Goal: Task Accomplishment & Management: Manage account settings

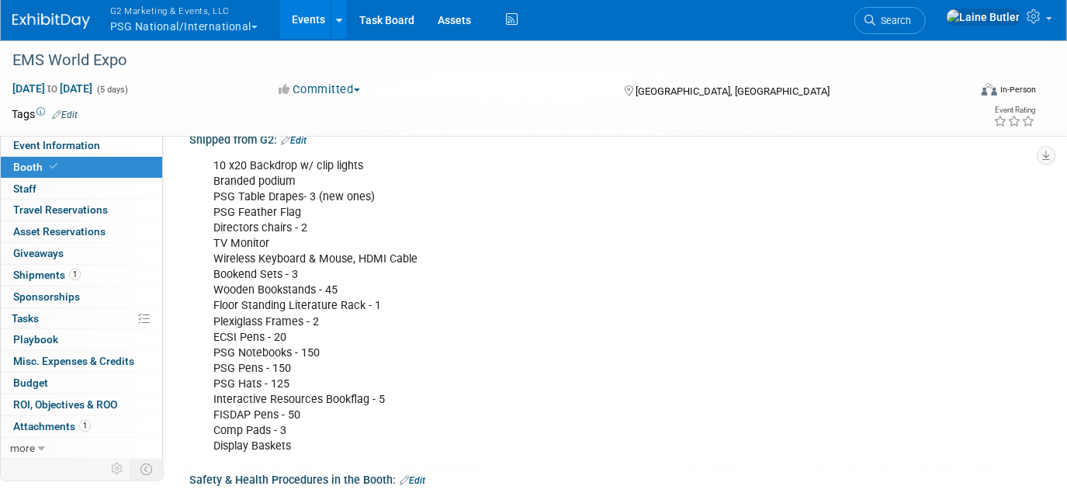
click at [64, 12] on link at bounding box center [60, 13] width 96 height 12
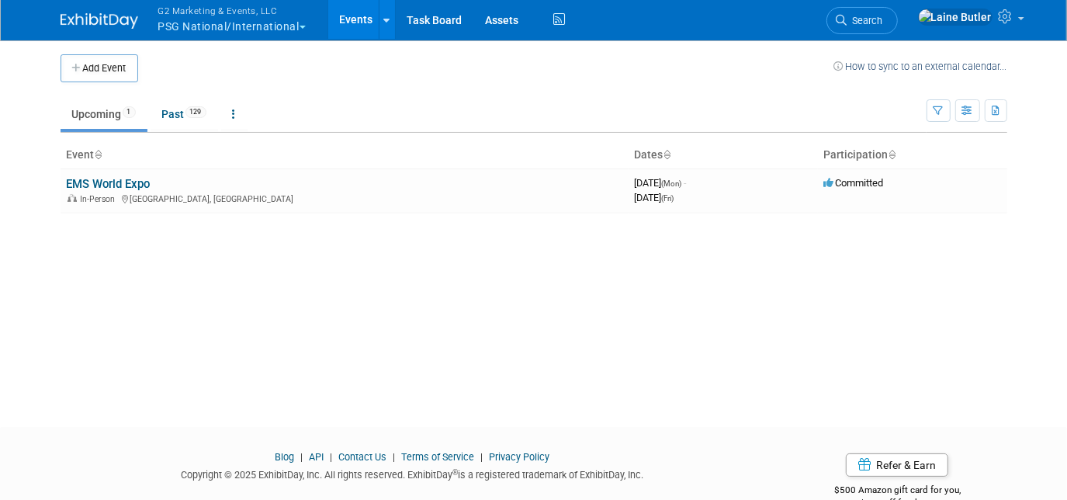
click at [192, 29] on button "G2 Marketing & Events, LLC PSG National/International" at bounding box center [241, 20] width 168 height 40
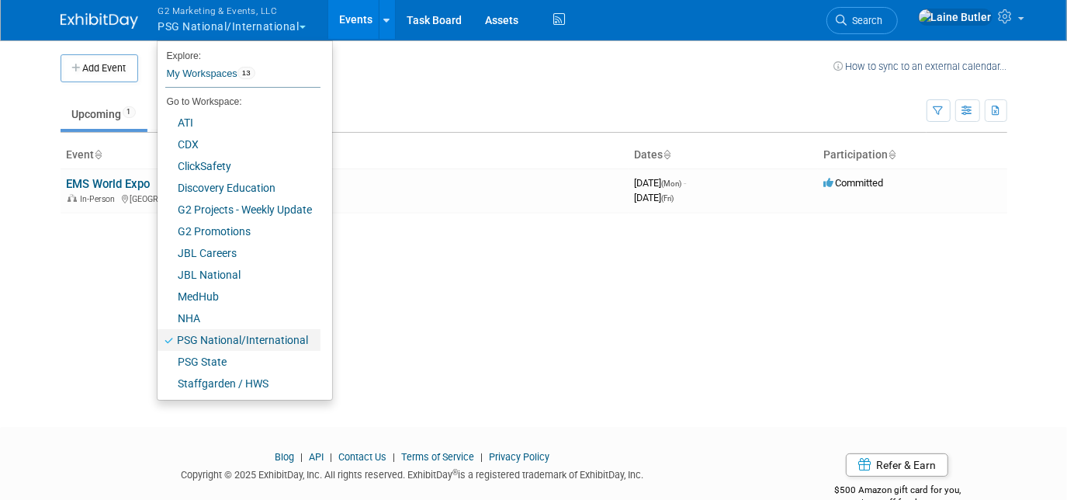
click at [224, 348] on link "PSG National/International" at bounding box center [239, 340] width 163 height 22
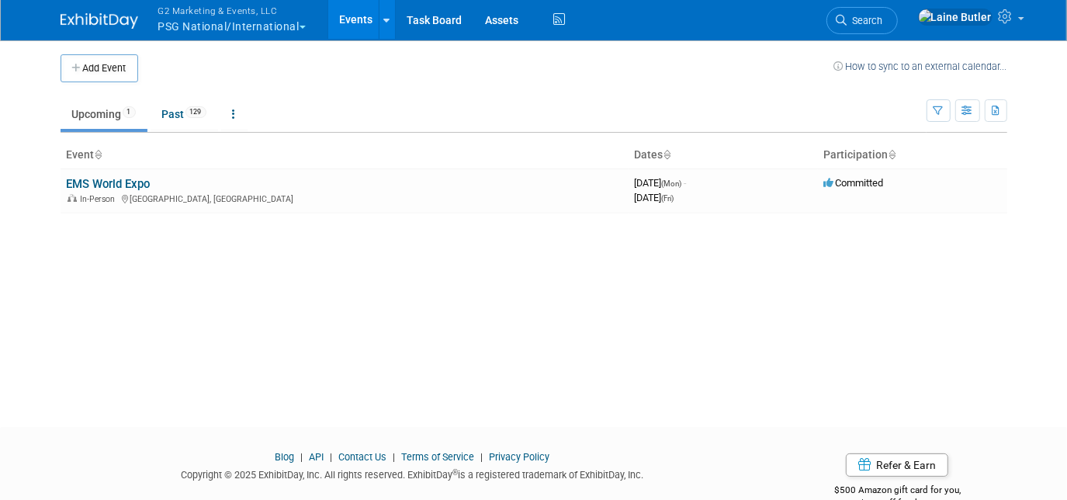
click at [241, 24] on button "G2 Marketing & Events, LLC PSG National/International" at bounding box center [241, 20] width 168 height 40
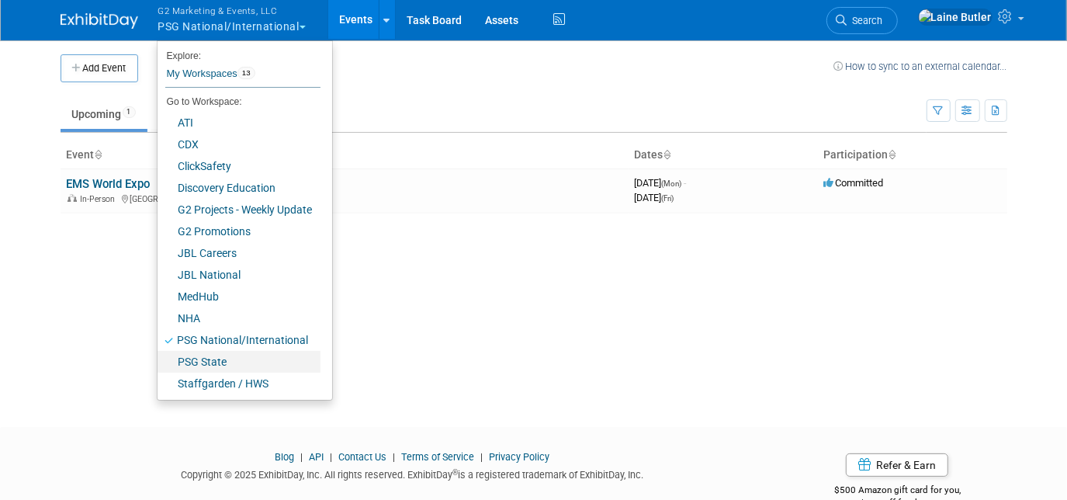
click at [238, 362] on link "PSG State" at bounding box center [239, 362] width 163 height 22
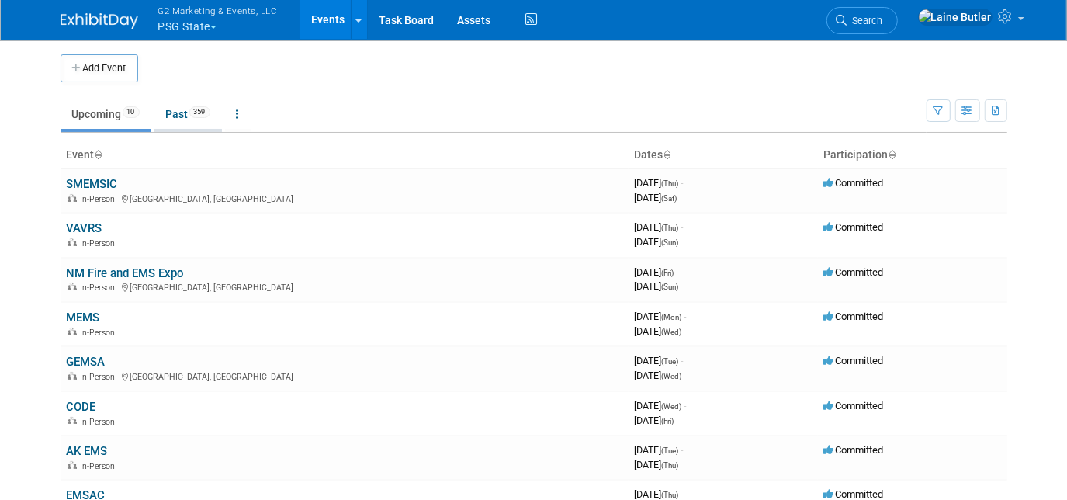
click at [181, 113] on link "Past 359" at bounding box center [188, 113] width 68 height 29
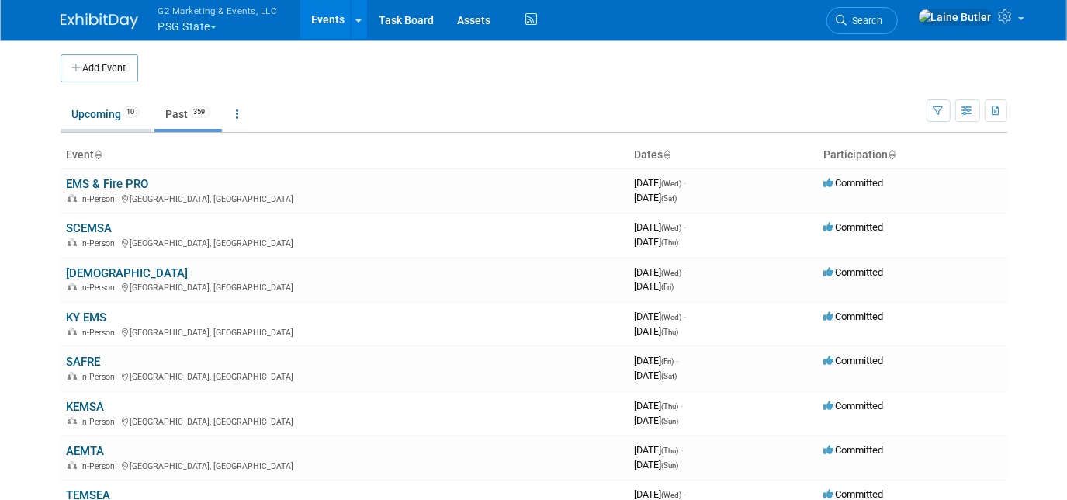
click at [100, 106] on link "Upcoming 10" at bounding box center [106, 113] width 91 height 29
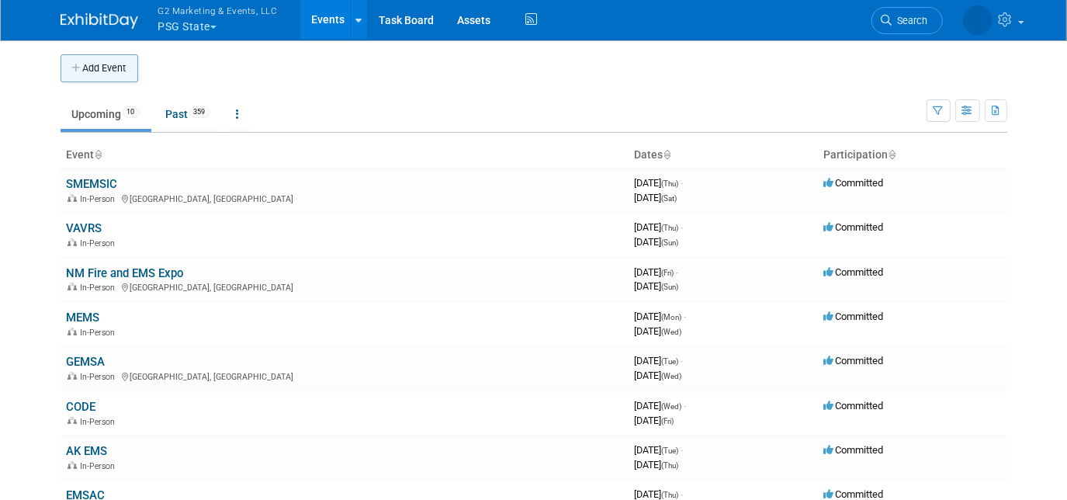
click at [79, 66] on icon "button" at bounding box center [77, 69] width 11 height 10
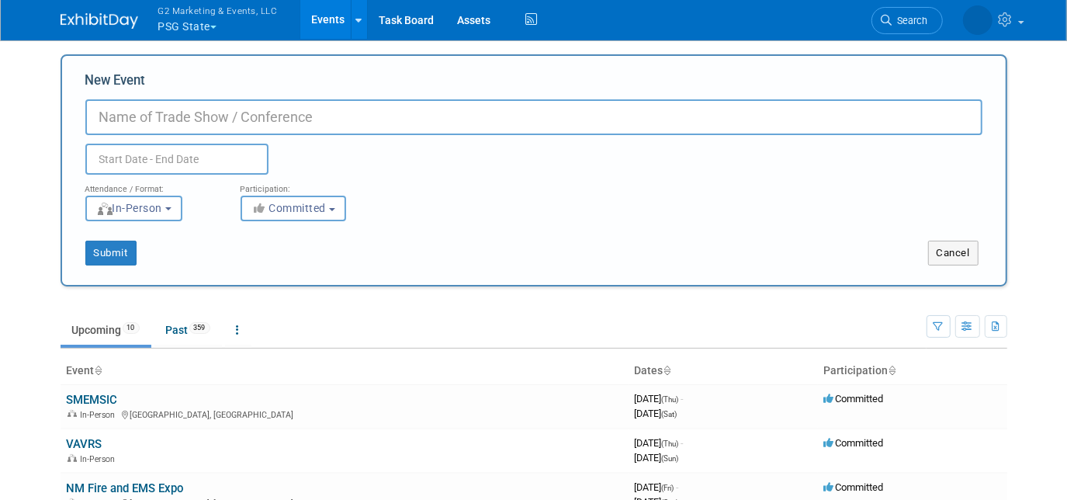
paste input "IFCA"
type input "IFCA"
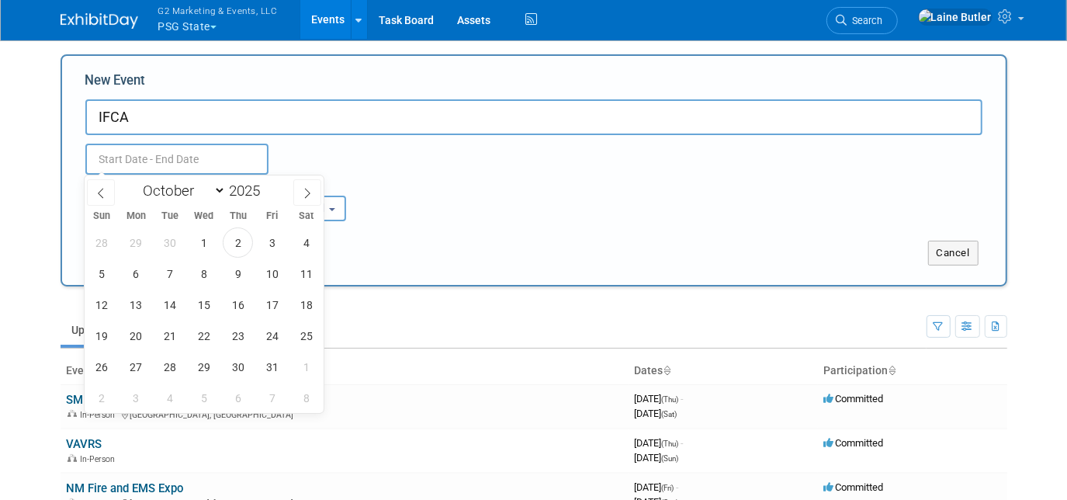
click at [123, 153] on input "text" at bounding box center [176, 159] width 183 height 31
click at [165, 192] on select "January February March April May June July August September October November De…" at bounding box center [181, 190] width 89 height 19
click at [137, 181] on select "January February March April May June July August September October November De…" at bounding box center [181, 190] width 89 height 19
click at [142, 307] on span "13" at bounding box center [136, 305] width 30 height 30
click at [168, 303] on span "14" at bounding box center [170, 305] width 30 height 30
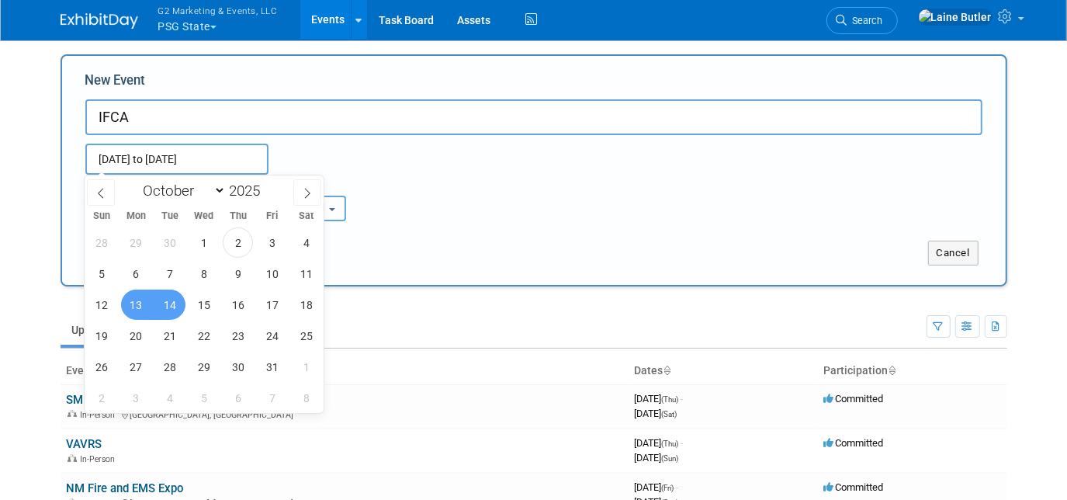
type input "[DATE] to [DATE]"
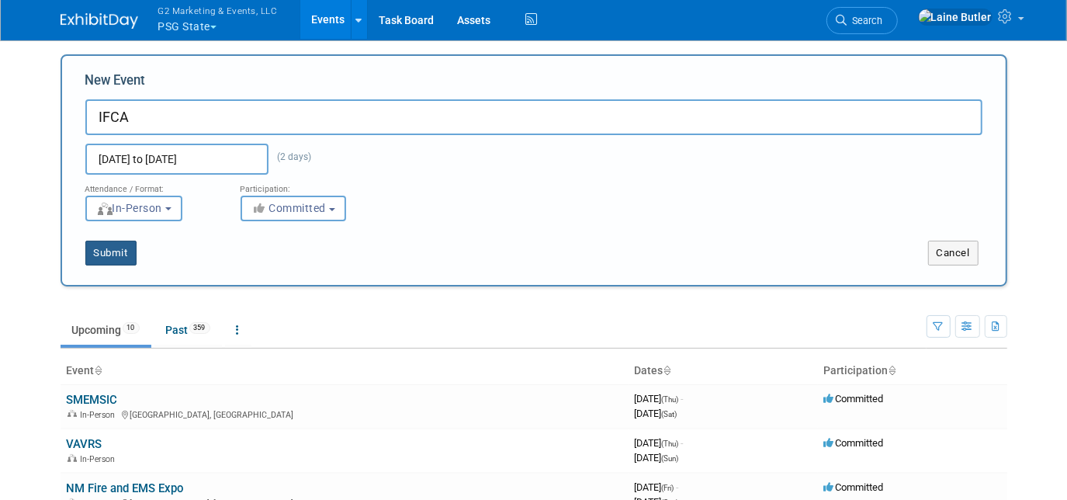
click at [99, 243] on button "Submit" at bounding box center [110, 253] width 51 height 25
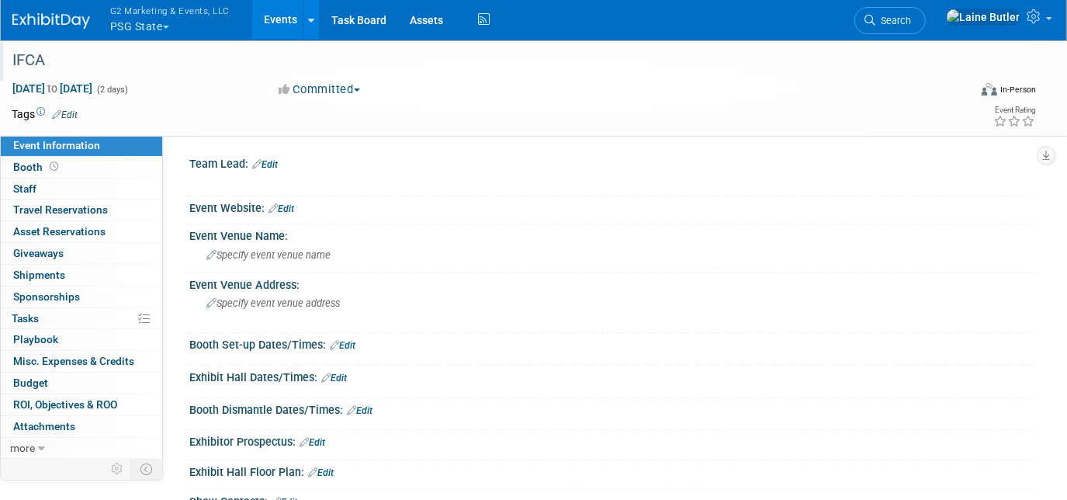
click at [40, 68] on div "IFCA" at bounding box center [478, 61] width 942 height 28
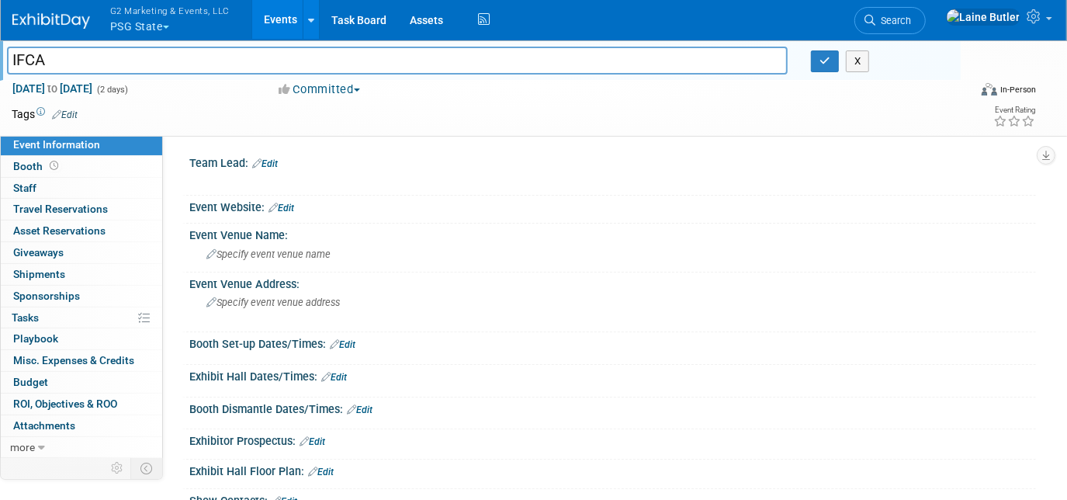
drag, startPoint x: 58, startPoint y: 68, endPoint x: 0, endPoint y: 63, distance: 58.4
click at [0, 64] on html "G2 Marketing & Events, LLC PSG State Explore: My Workspaces 13 Go to Workspace:…" at bounding box center [533, 250] width 1067 height 500
click at [926, 7] on link "Search" at bounding box center [890, 20] width 71 height 27
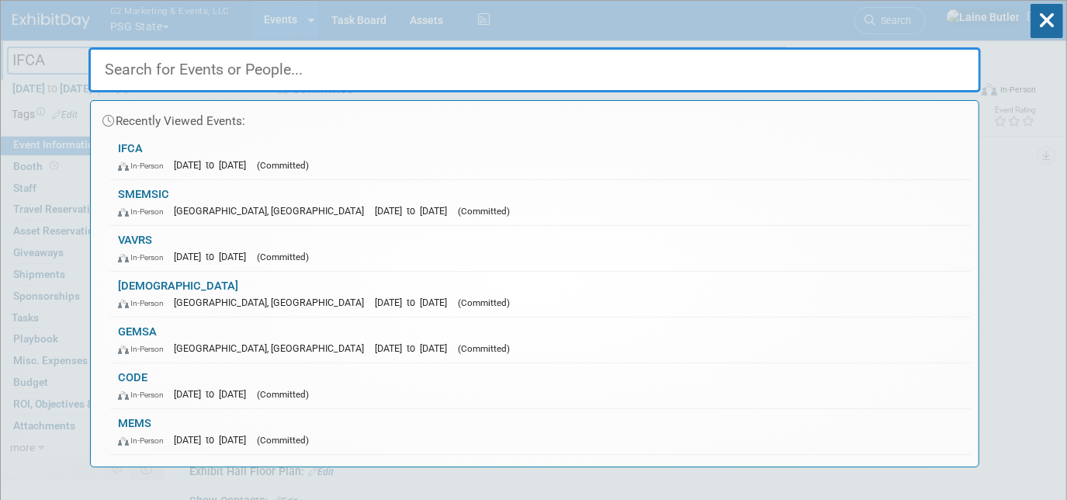
paste input "IFCA"
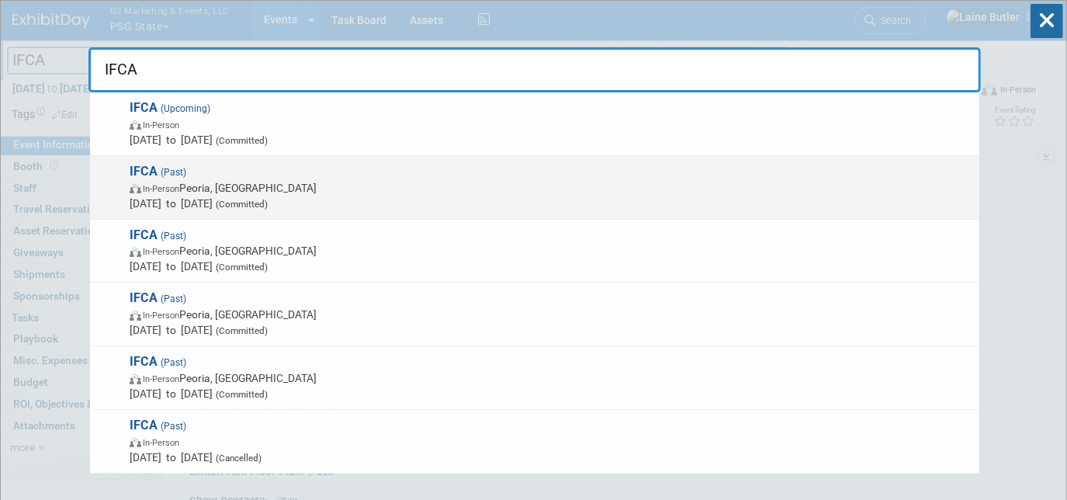
type input "IFCA"
click at [784, 175] on span "IFCA (Past) In-Person Peoria, IL Sep 15, 2024 to Sep 17, 2024 (Committed)" at bounding box center [548, 187] width 847 height 47
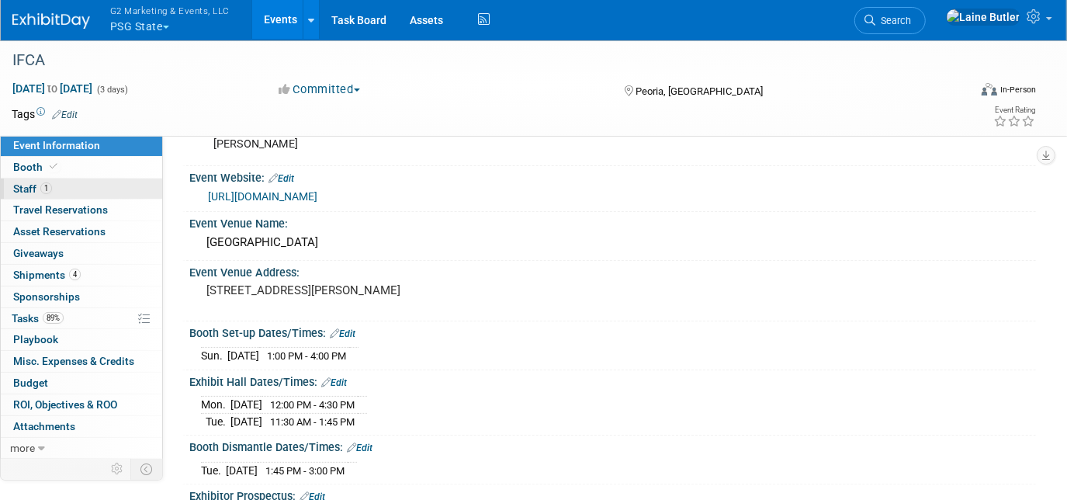
scroll to position [70, 0]
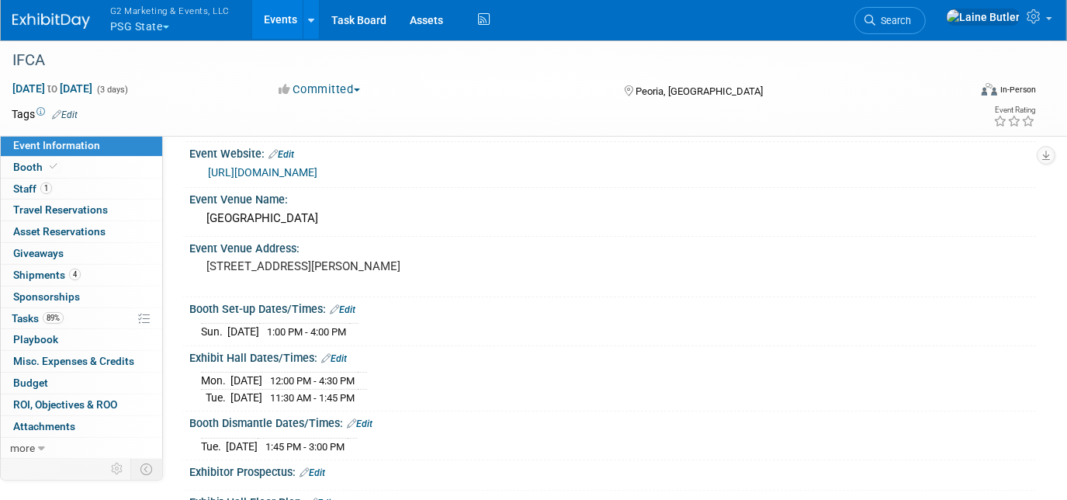
click at [77, 18] on img at bounding box center [51, 21] width 78 height 16
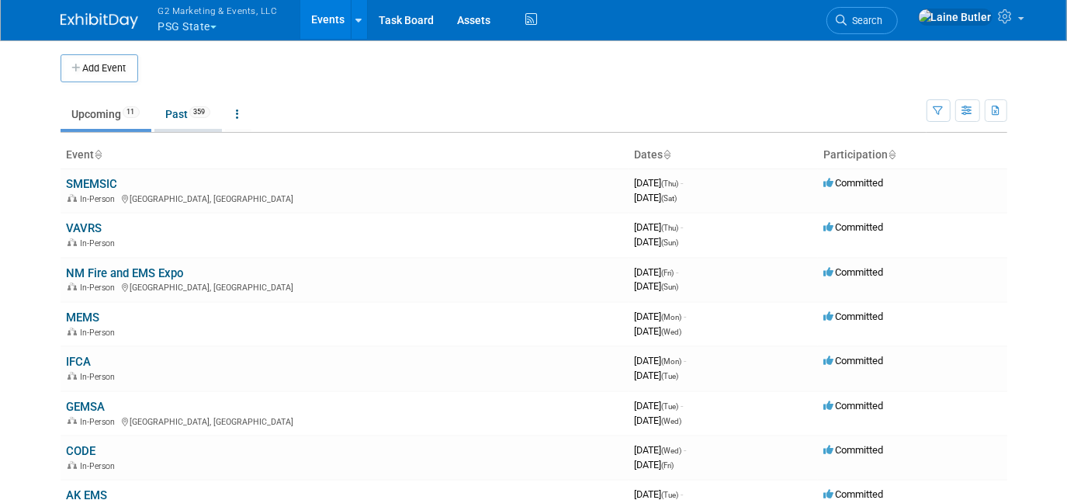
click at [172, 111] on link "Past 359" at bounding box center [188, 113] width 68 height 29
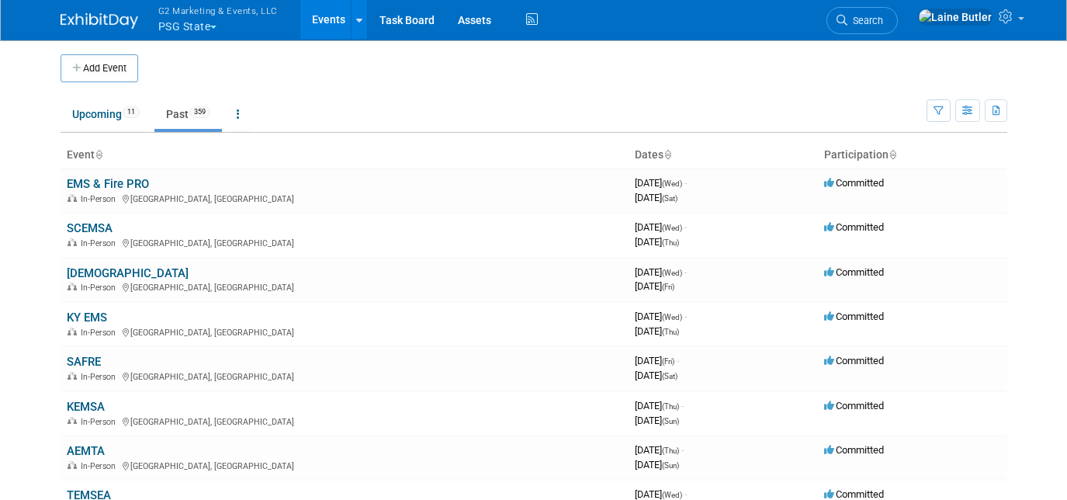
click at [108, 118] on link "Upcoming 11" at bounding box center [106, 113] width 91 height 29
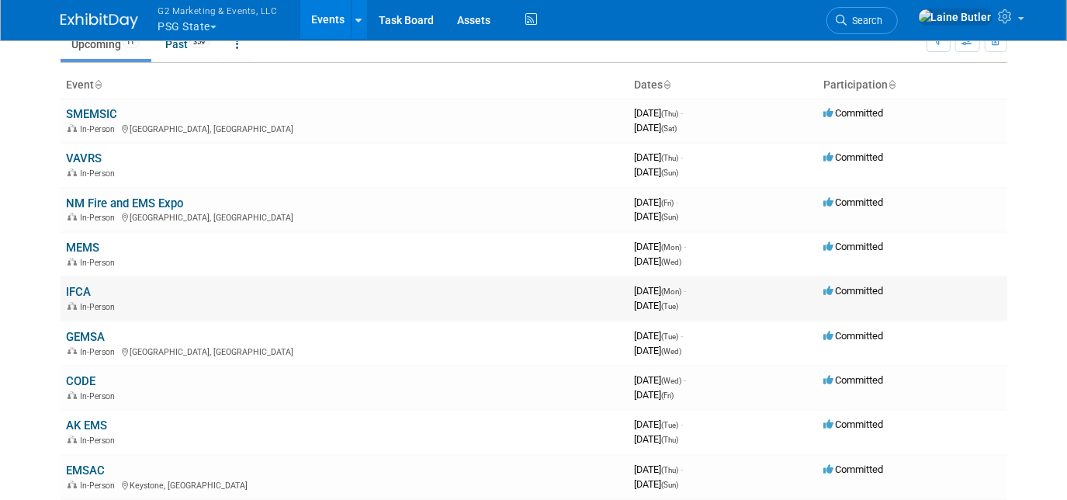
scroll to position [70, 0]
click at [85, 281] on td "IFCA In-Person" at bounding box center [345, 298] width 568 height 44
click at [83, 287] on link "IFCA" at bounding box center [79, 292] width 25 height 14
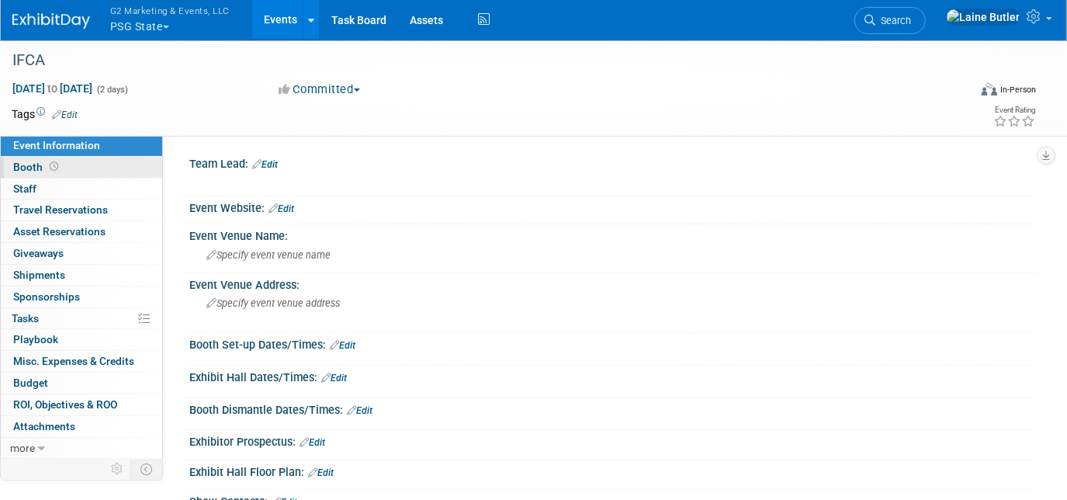
click at [68, 167] on link "Booth" at bounding box center [81, 167] width 161 height 21
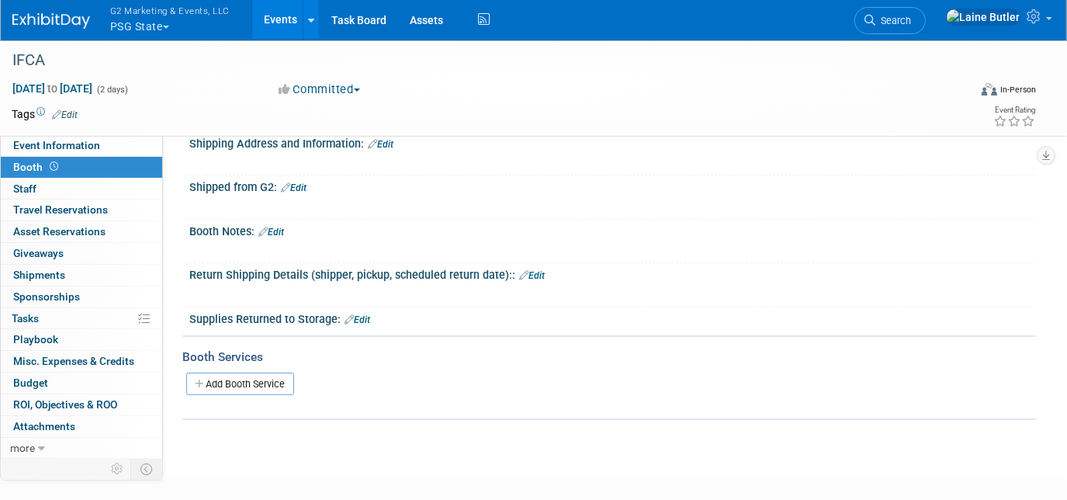
scroll to position [140, 0]
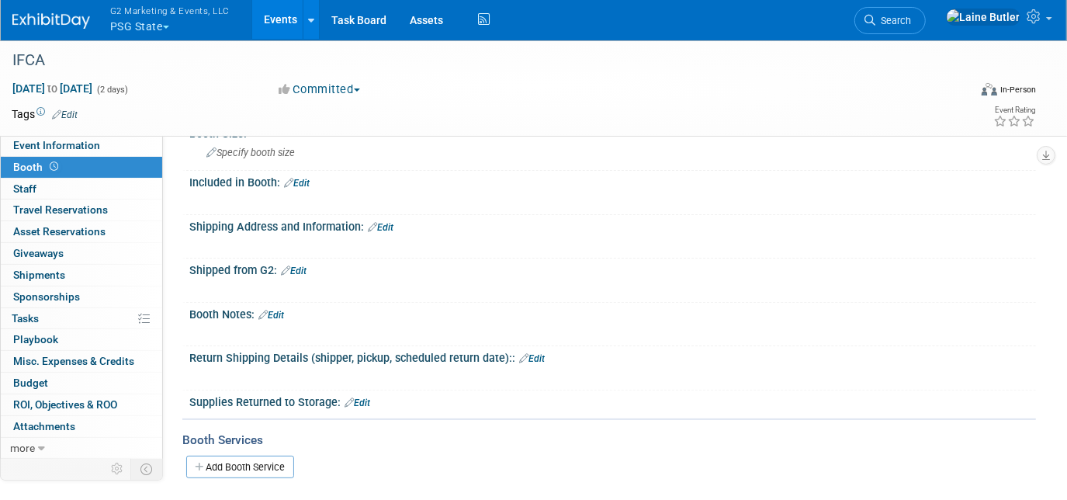
click at [307, 267] on link "Edit" at bounding box center [294, 270] width 26 height 11
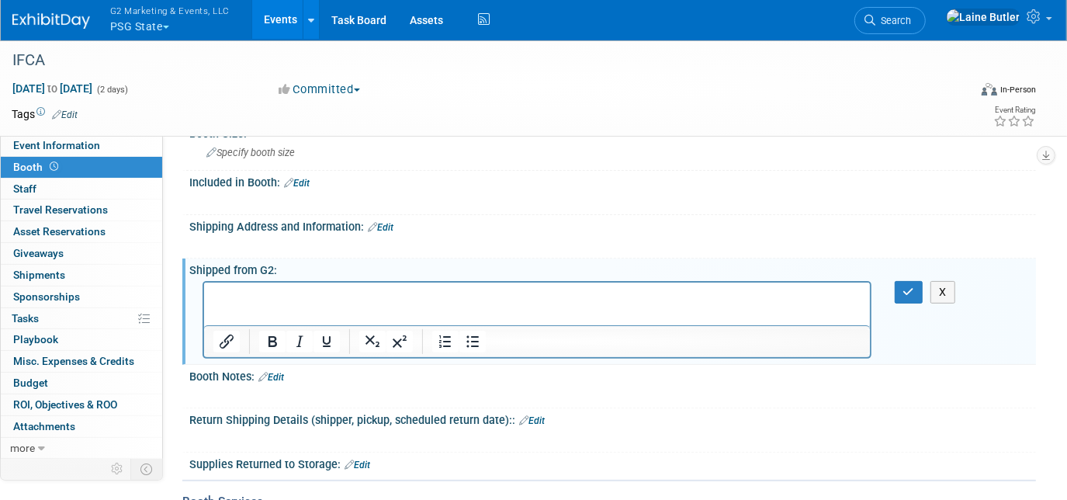
scroll to position [0, 0]
click at [390, 224] on link "Edit" at bounding box center [381, 227] width 26 height 11
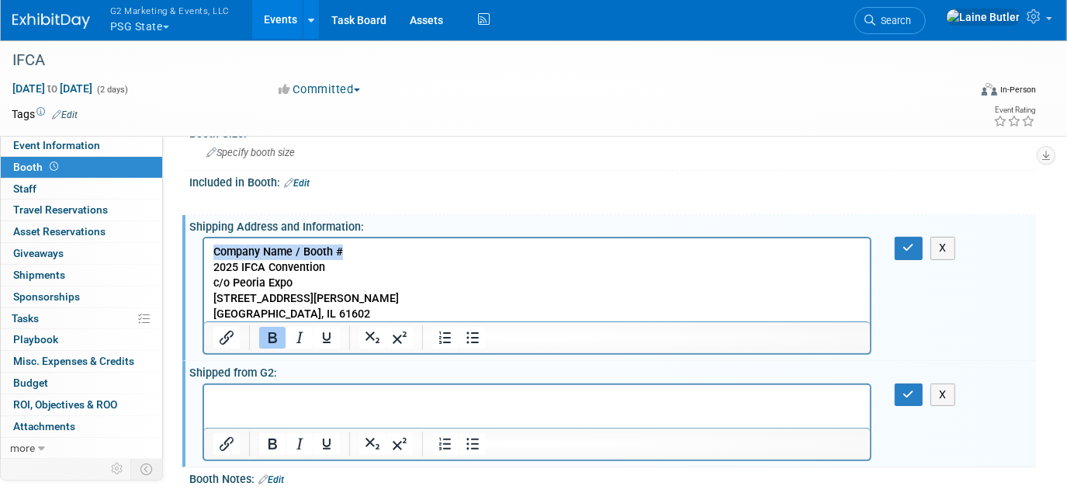
drag, startPoint x: 363, startPoint y: 253, endPoint x: 214, endPoint y: 241, distance: 149.5
click at [214, 241] on html "Company Name / Booth # 2025 IFCA Convention c/o Peoria Expo 201 SW Jefferson Av…" at bounding box center [536, 280] width 666 height 84
click at [269, 334] on icon "Bold" at bounding box center [273, 337] width 9 height 11
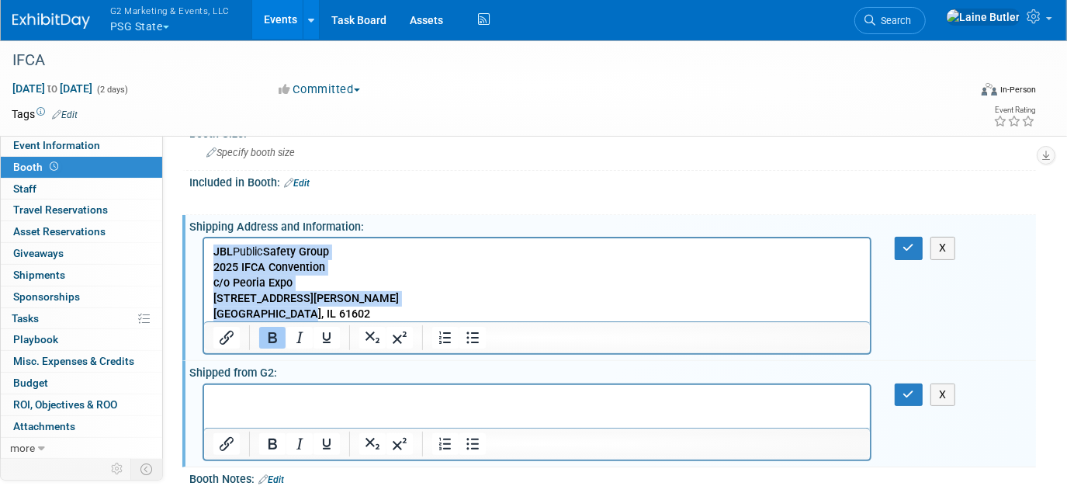
drag, startPoint x: 295, startPoint y: 319, endPoint x: 399, endPoint y: 476, distance: 188.1
click at [203, 238] on html "JBL Public Safety Group﻿ 2025 IFCA Convention c/o Peoria Expo 201 SW Jefferson …" at bounding box center [536, 280] width 666 height 84
click at [269, 333] on icon "Bold" at bounding box center [273, 337] width 9 height 11
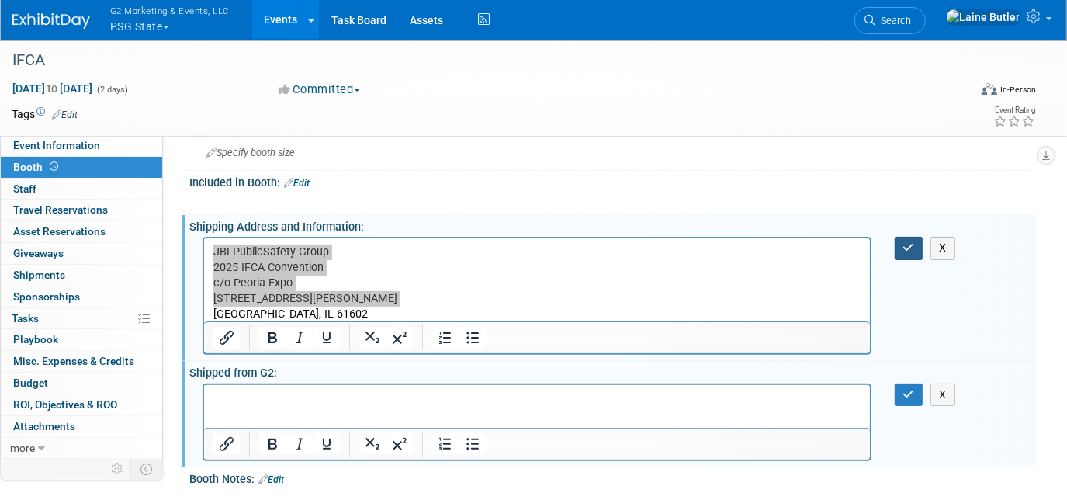
click at [917, 243] on button "button" at bounding box center [909, 248] width 29 height 23
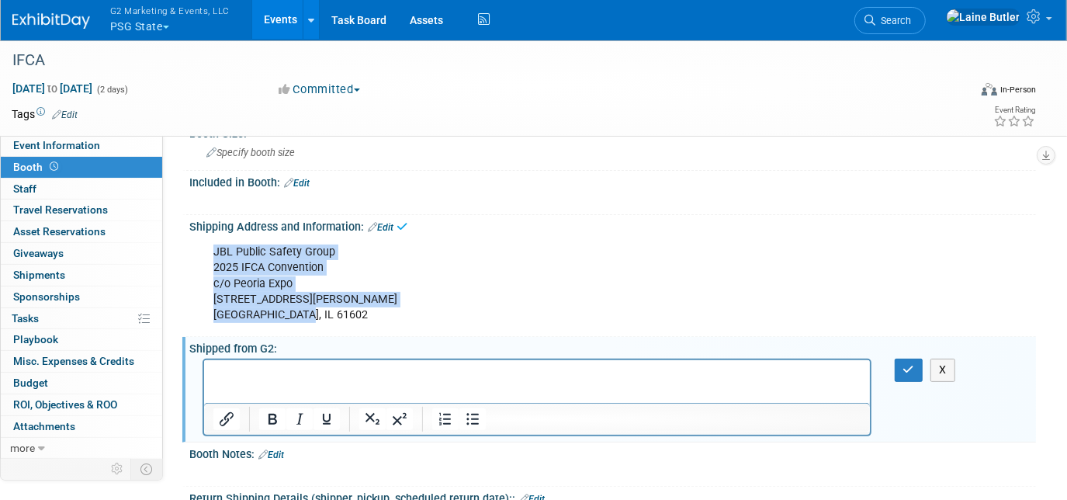
drag, startPoint x: 328, startPoint y: 318, endPoint x: 196, endPoint y: 234, distance: 156.7
click at [196, 234] on div "JBL Public Safety Group 2025 IFCA Convention c/o Peoria Expo 201 SW Jefferson A…" at bounding box center [612, 282] width 847 height 99
copy div "JBL Public Safety Group 2025 IFCA Convention c/o Peoria Expo 201 SW Jefferson A…"
click at [914, 365] on icon "button" at bounding box center [909, 369] width 12 height 11
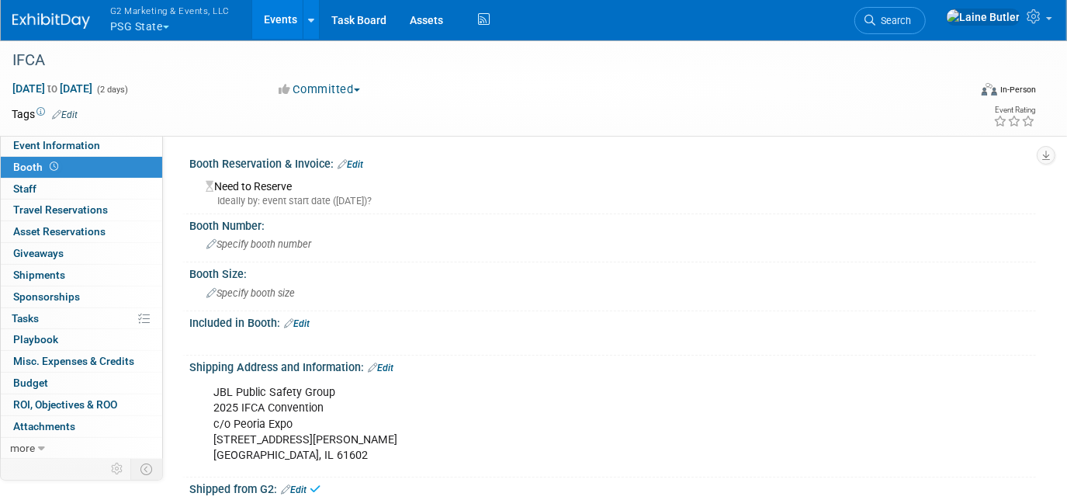
click at [309, 324] on link "Edit" at bounding box center [297, 323] width 26 height 11
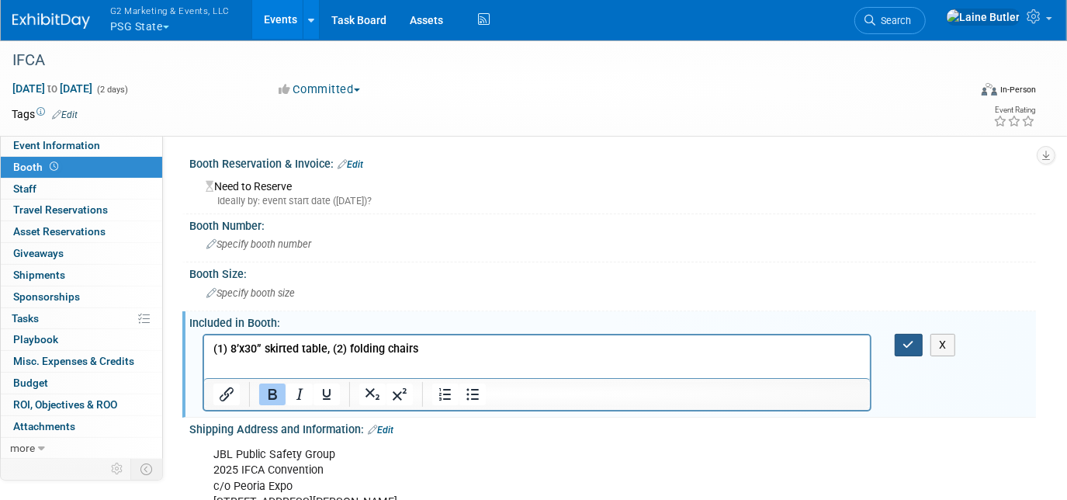
click at [910, 342] on icon "button" at bounding box center [909, 344] width 12 height 11
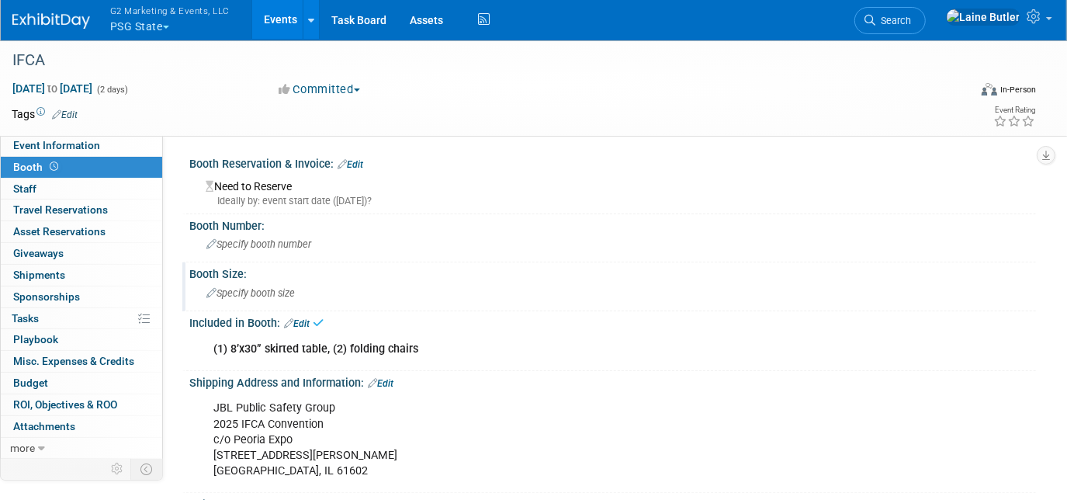
click at [286, 291] on span "Specify booth size" at bounding box center [250, 293] width 88 height 12
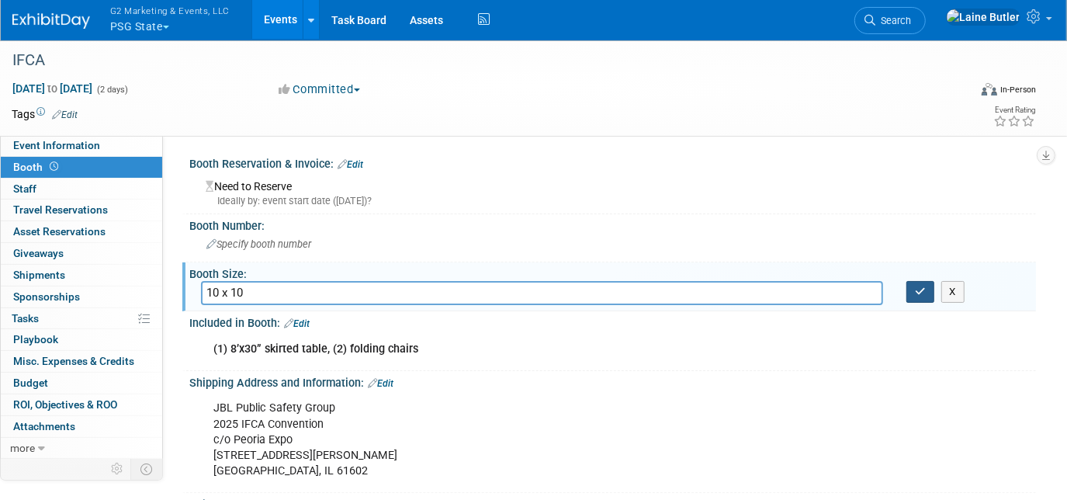
type input "10 x 10"
click at [916, 290] on icon "button" at bounding box center [920, 291] width 11 height 10
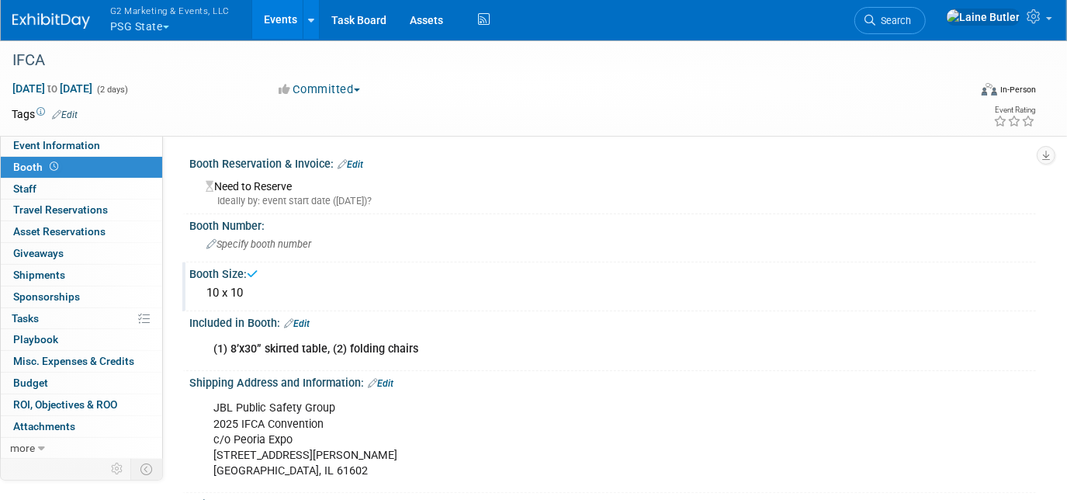
click at [359, 164] on link "Edit" at bounding box center [351, 164] width 26 height 11
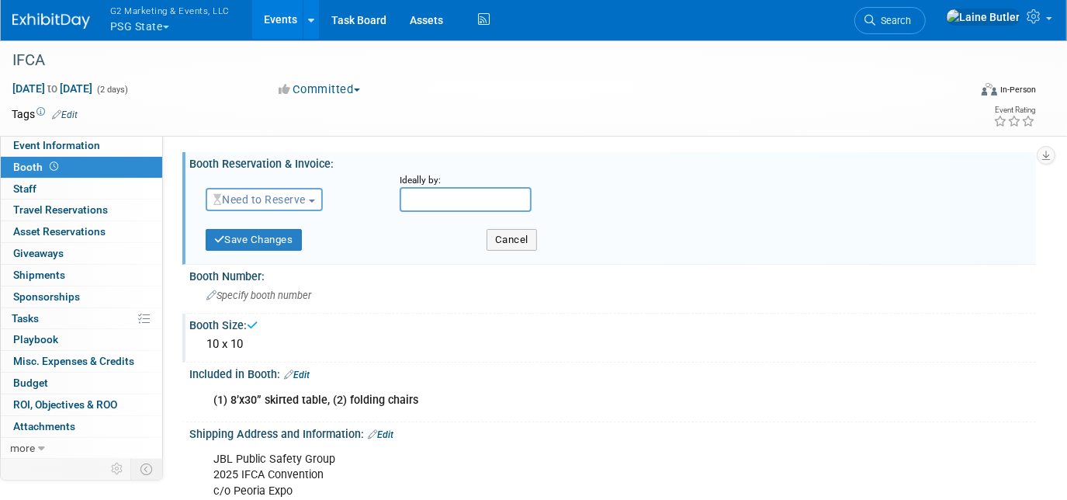
click at [300, 193] on span "Need to Reserve" at bounding box center [259, 199] width 92 height 12
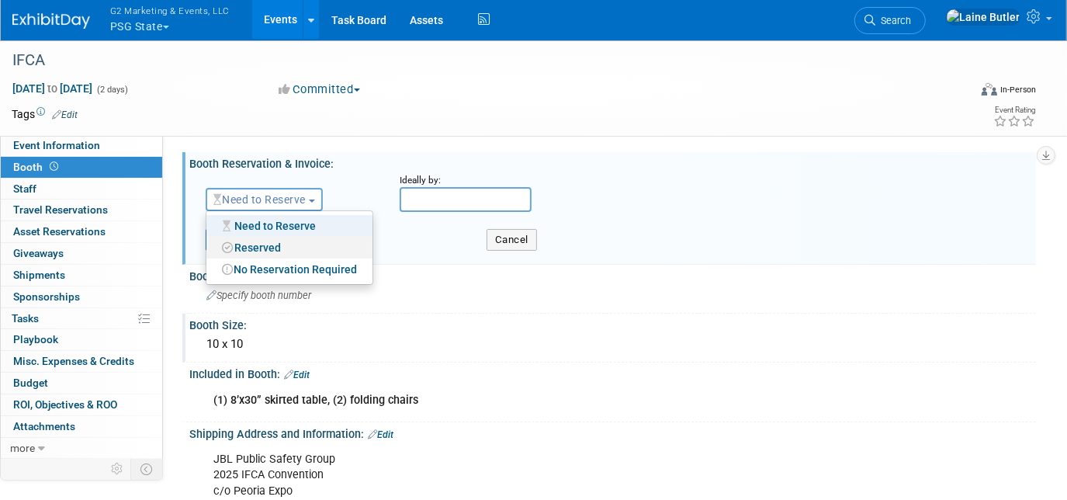
drag, startPoint x: 295, startPoint y: 238, endPoint x: 298, endPoint y: 259, distance: 22.0
click at [296, 238] on link "Reserved" at bounding box center [289, 248] width 166 height 22
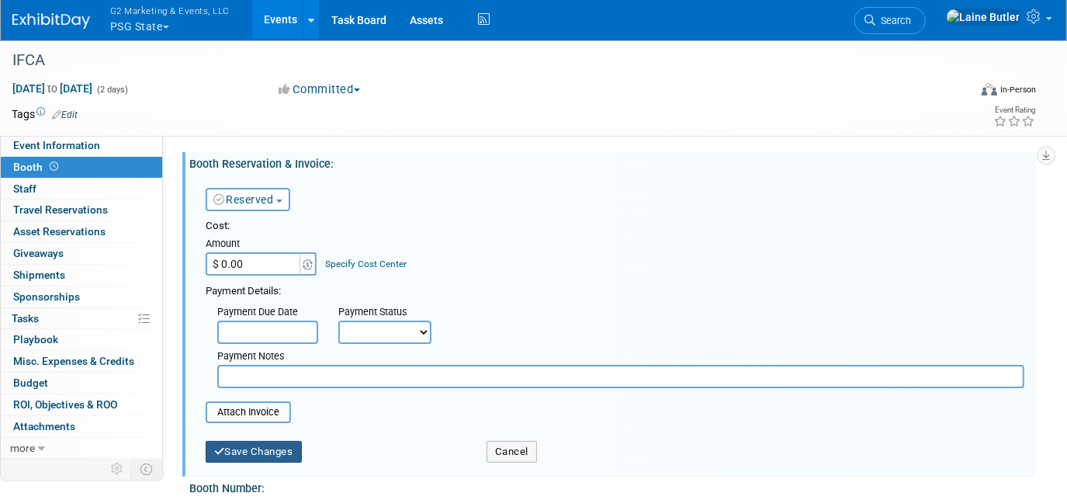
click at [288, 446] on button "Save Changes" at bounding box center [254, 452] width 96 height 22
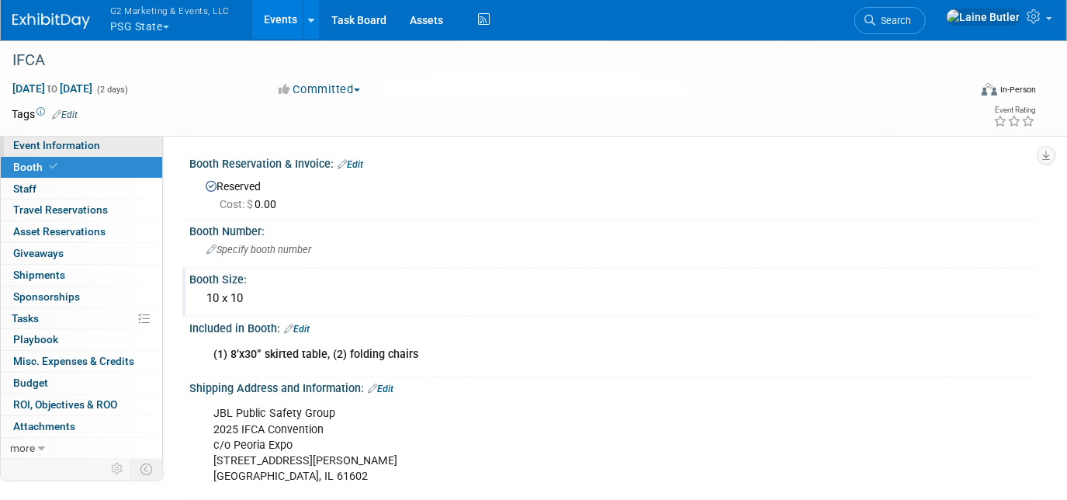
click at [106, 139] on link "Event Information" at bounding box center [81, 145] width 161 height 21
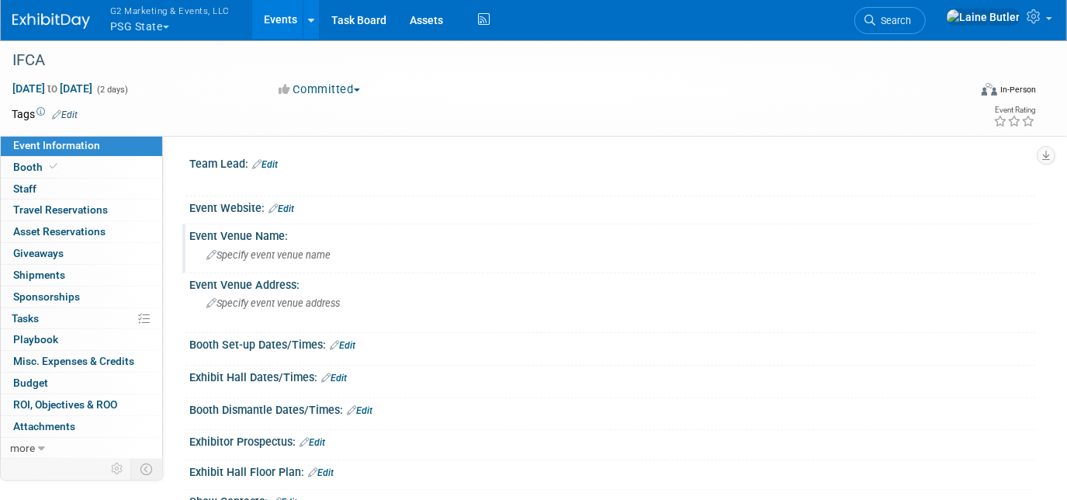
click at [299, 253] on span "Specify event venue name" at bounding box center [268, 255] width 124 height 12
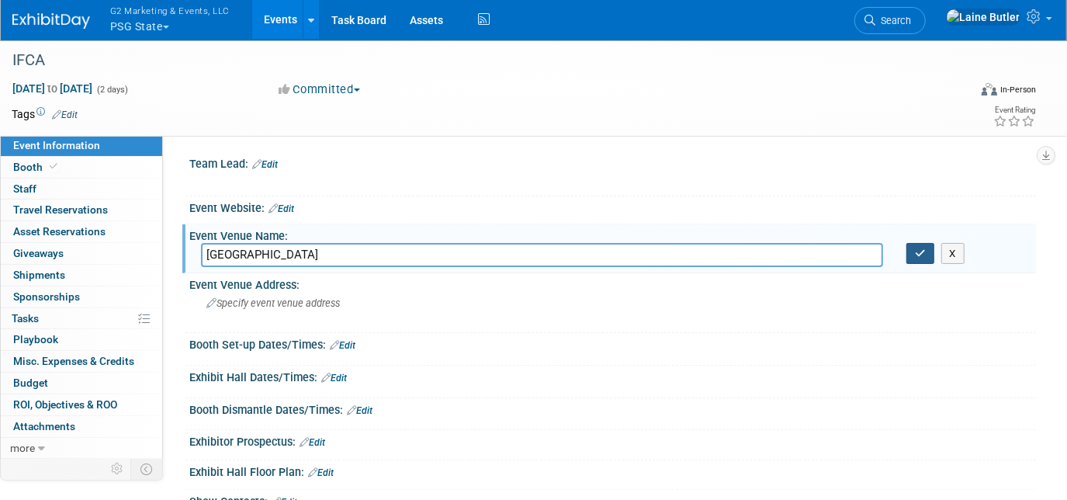
type input "Peoria Civic Center"
click at [923, 248] on icon "button" at bounding box center [920, 253] width 11 height 10
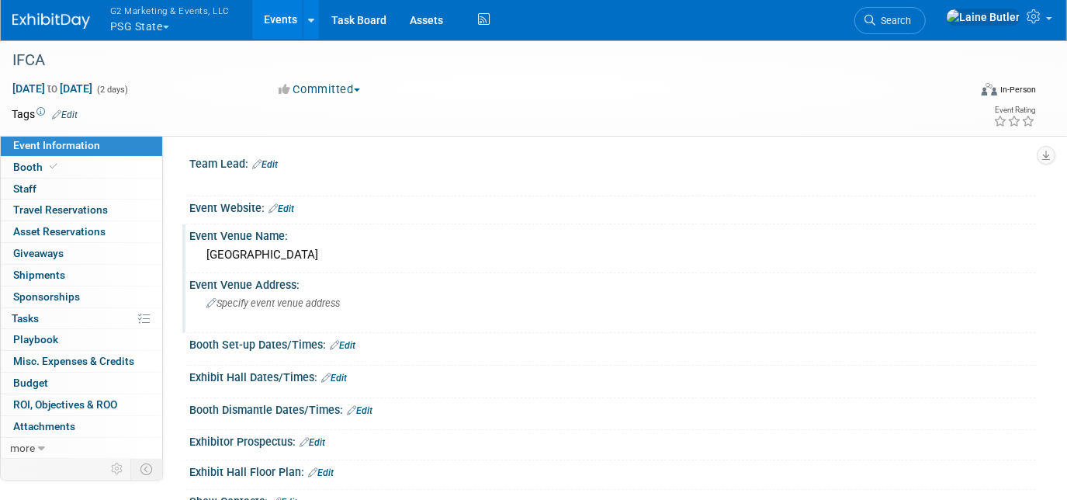
click at [281, 294] on div "Specify event venue address" at bounding box center [366, 309] width 330 height 36
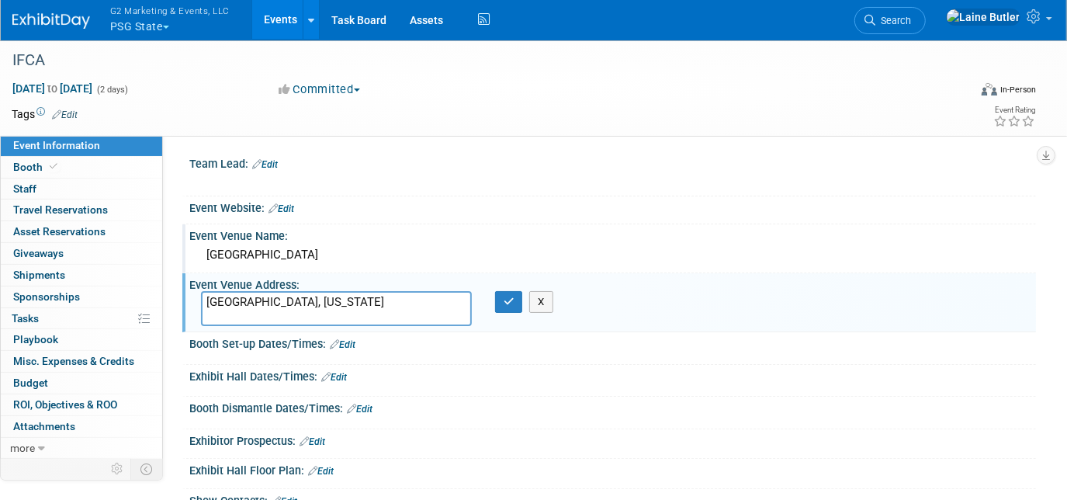
drag, startPoint x: 400, startPoint y: 318, endPoint x: 432, endPoint y: 317, distance: 32.6
click at [432, 317] on textarea "Peoria, Illinois" at bounding box center [336, 308] width 271 height 35
type textarea "Peoria, Illinois"
click at [509, 296] on icon "button" at bounding box center [509, 301] width 11 height 10
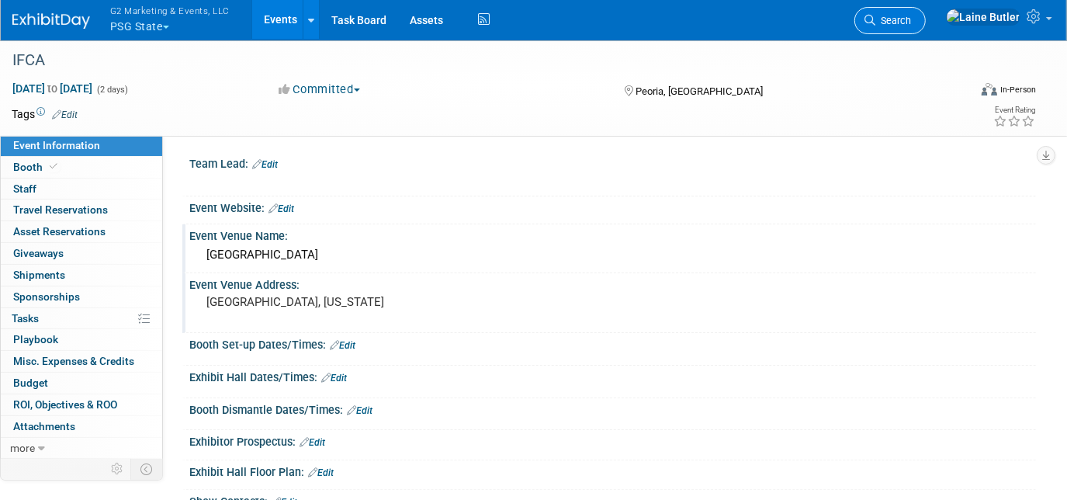
click at [926, 31] on link "Search" at bounding box center [890, 20] width 71 height 27
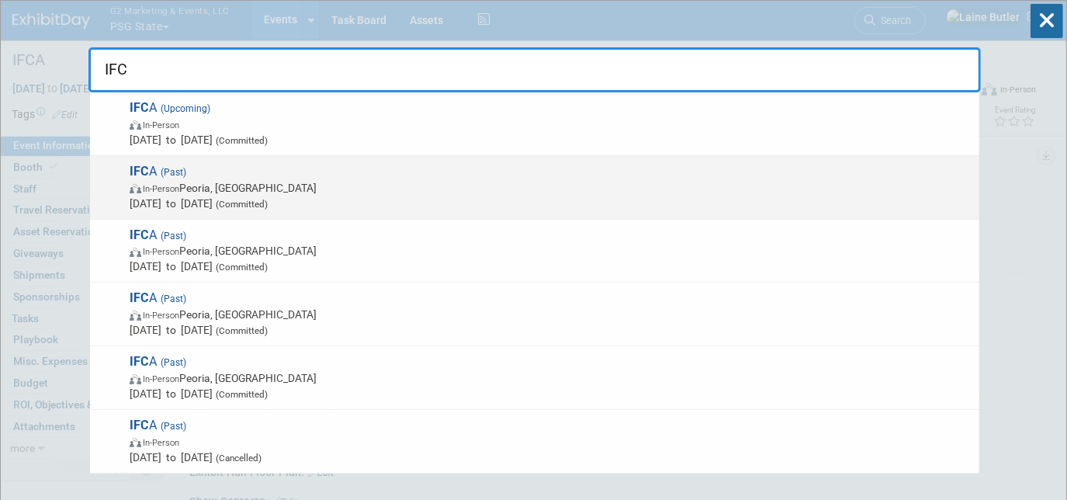
type input "IFC"
click at [627, 191] on span "In-Person Peoria, IL" at bounding box center [551, 188] width 842 height 16
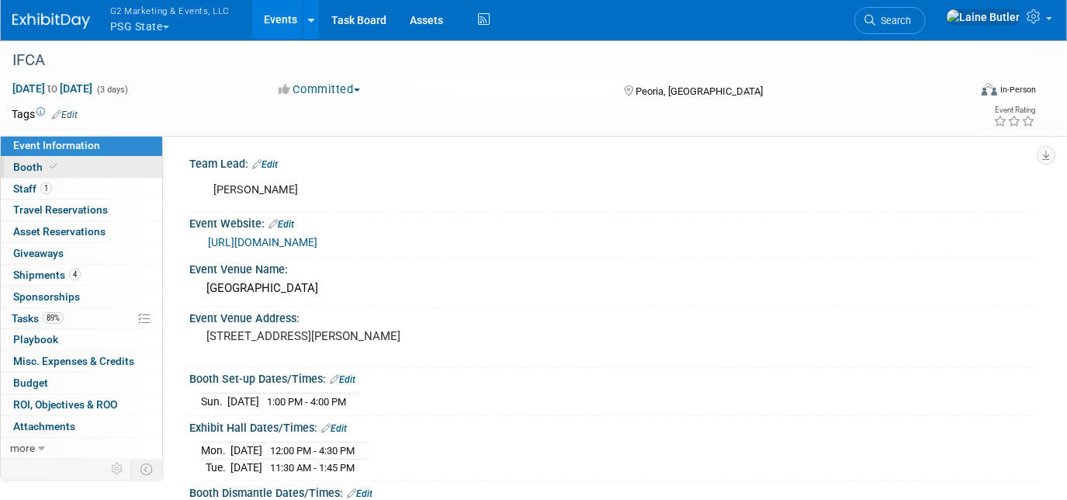
click at [50, 169] on icon at bounding box center [54, 166] width 8 height 9
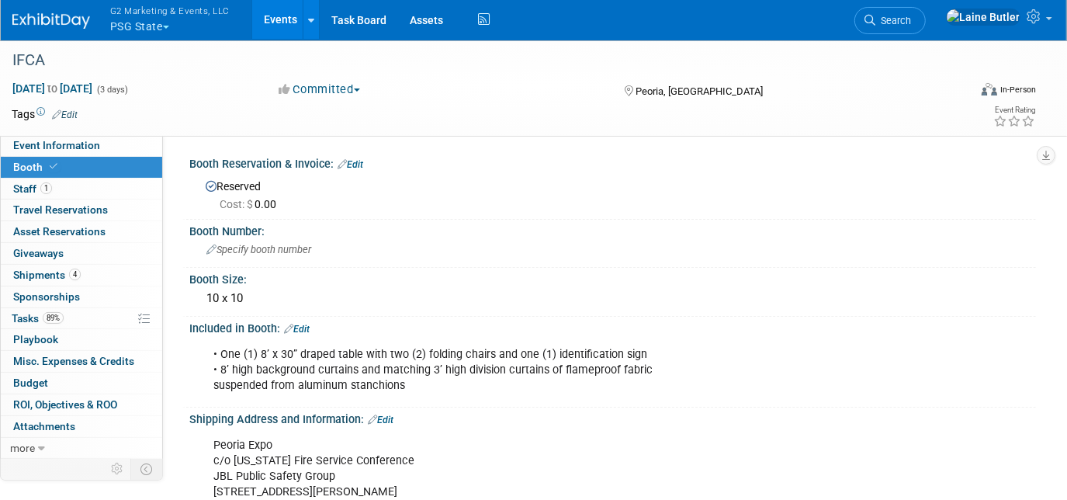
click at [46, 24] on img at bounding box center [51, 21] width 78 height 16
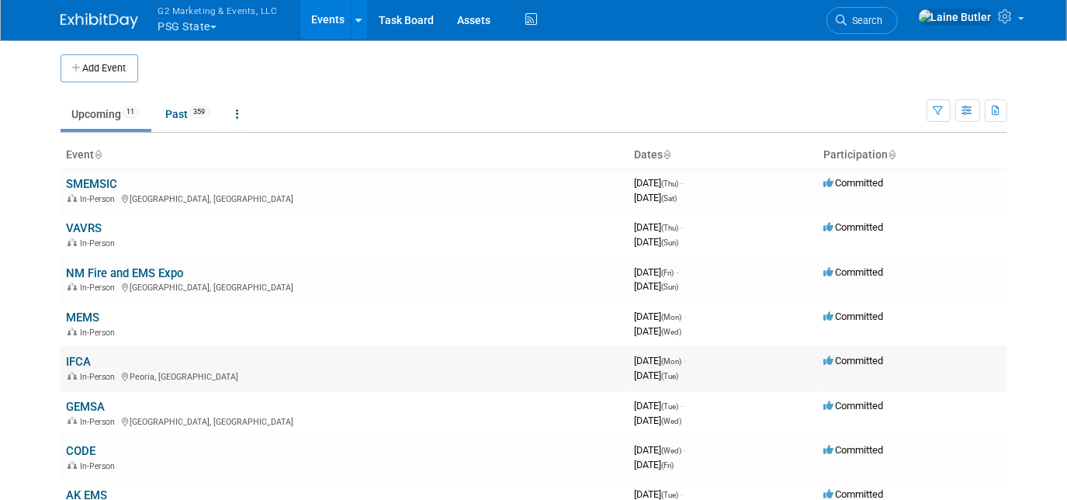
click at [87, 358] on link "IFCA" at bounding box center [79, 362] width 25 height 14
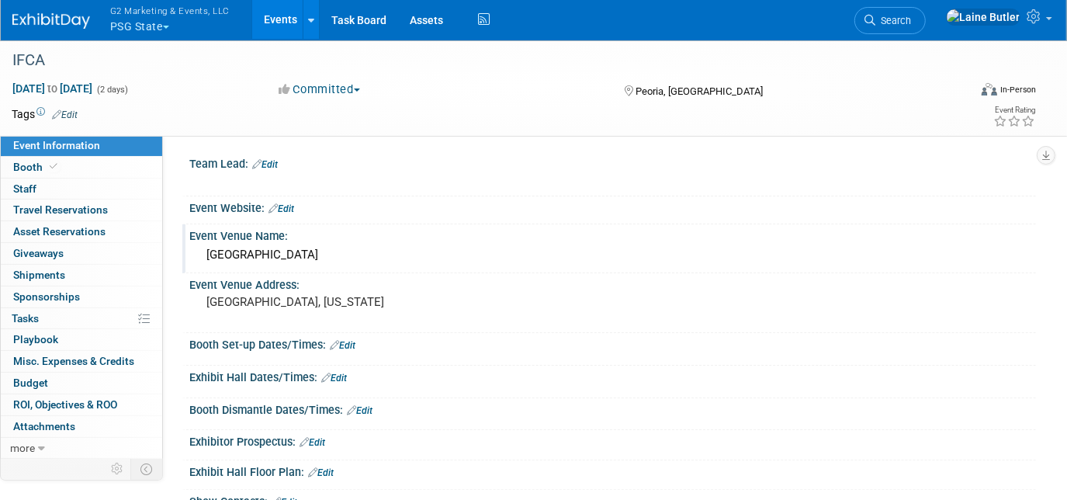
drag, startPoint x: 355, startPoint y: 276, endPoint x: 339, endPoint y: 261, distance: 22.0
click at [355, 274] on div "Event Venue Address:" at bounding box center [612, 282] width 847 height 19
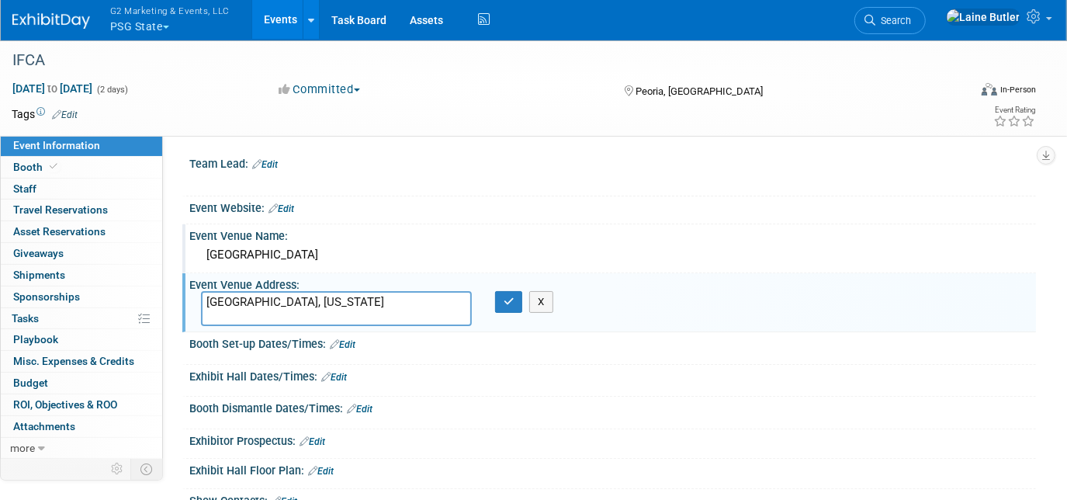
drag, startPoint x: 335, startPoint y: 258, endPoint x: 205, endPoint y: 256, distance: 129.6
click at [205, 256] on div "Peoria Civic Center" at bounding box center [612, 255] width 823 height 24
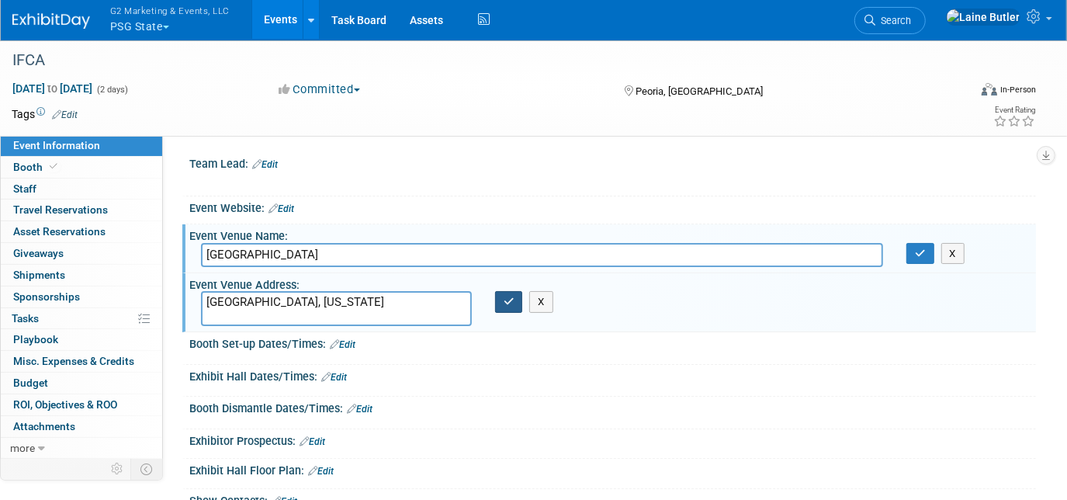
click at [516, 299] on button "button" at bounding box center [509, 302] width 28 height 22
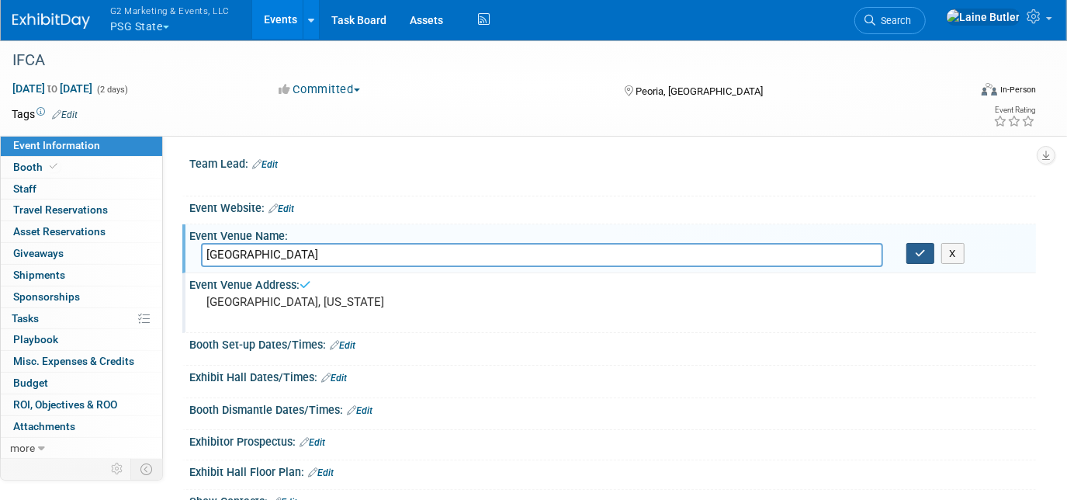
click at [921, 248] on icon "button" at bounding box center [920, 253] width 11 height 10
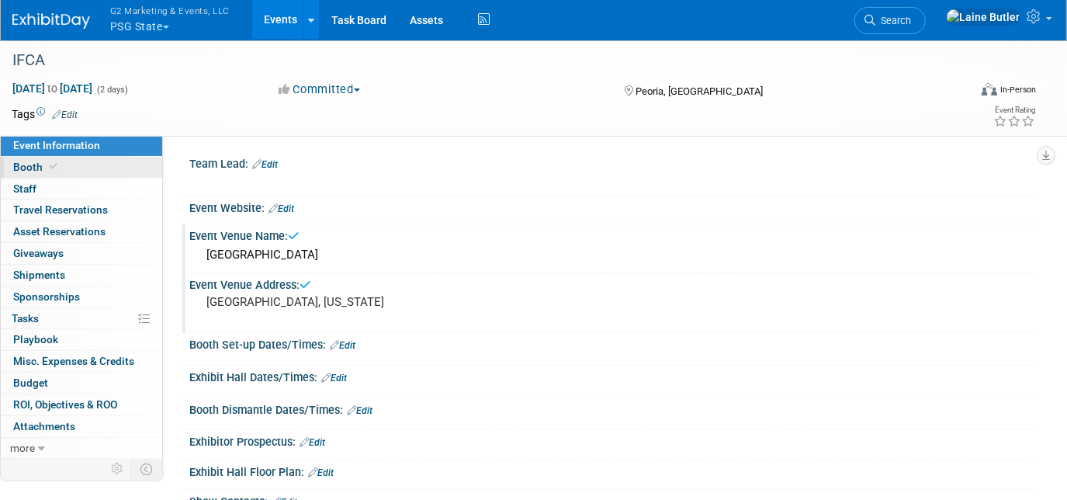
click at [76, 159] on link "Booth" at bounding box center [81, 167] width 161 height 21
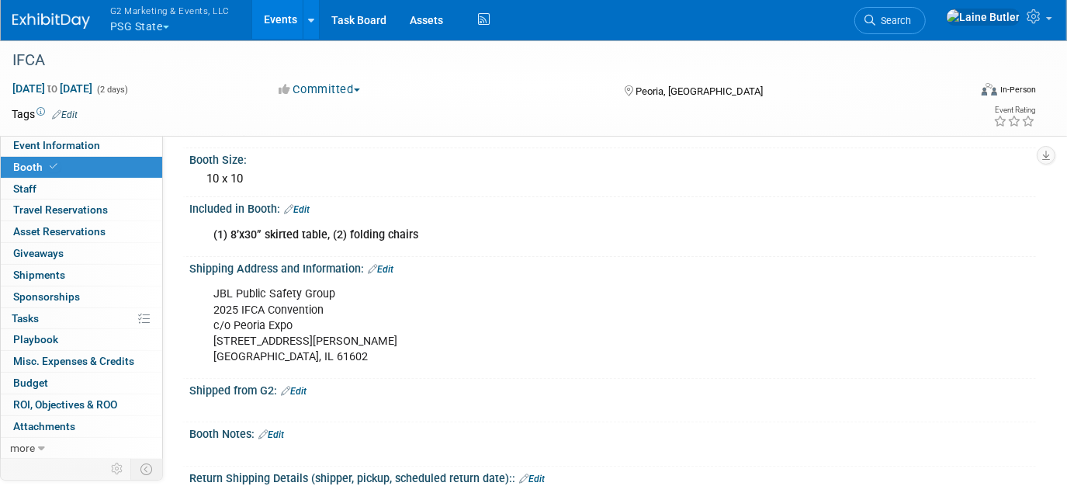
scroll to position [140, 0]
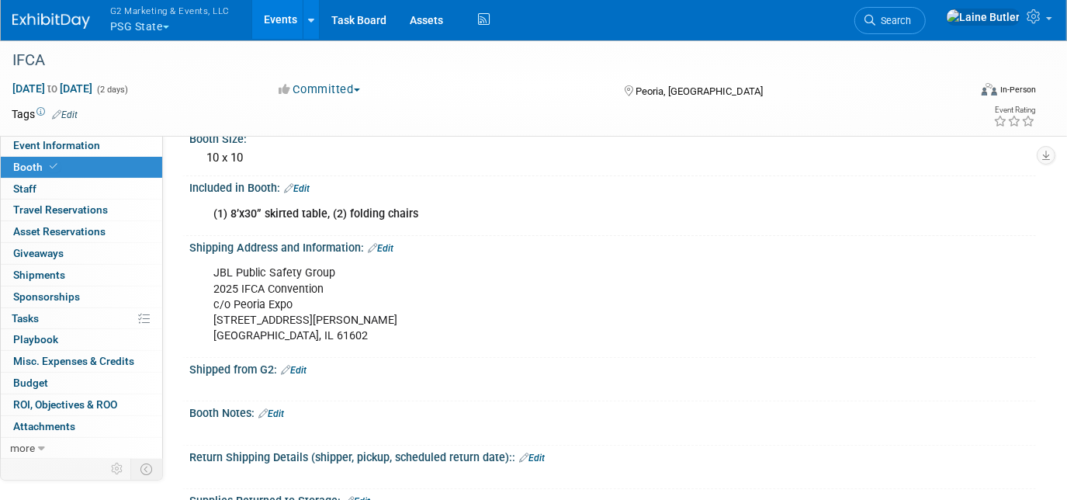
click at [302, 183] on link "Edit" at bounding box center [297, 188] width 26 height 11
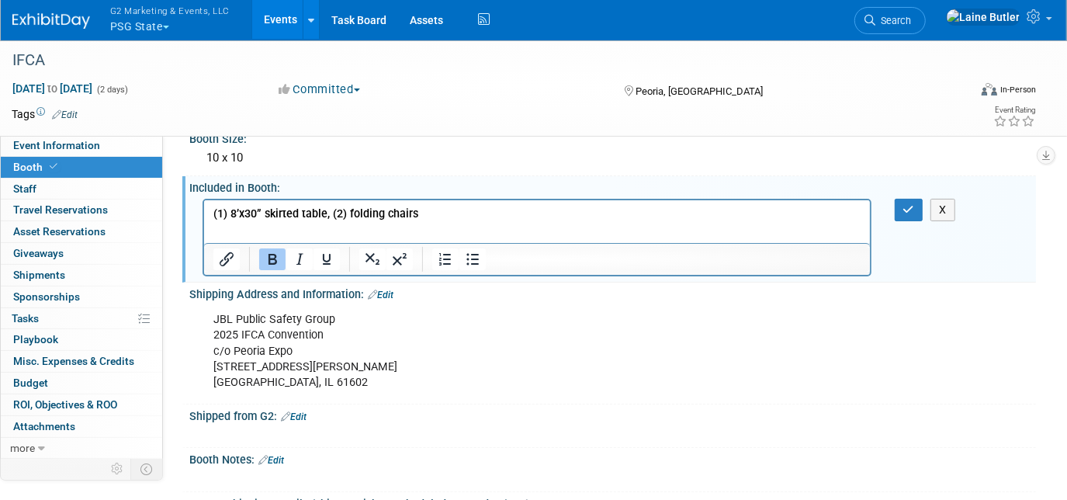
scroll to position [0, 0]
click at [222, 212] on b "(1) 8’x30” skirted table, (2) folding chairs" at bounding box center [315, 212] width 205 height 13
click at [235, 217] on b "(2) 8’x30” skirted table, (2) folding chairs" at bounding box center [315, 212] width 205 height 13
click at [485, 208] on p "(2) 6’x30” skirted table, (2) folding chairs" at bounding box center [537, 214] width 648 height 16
click at [921, 204] on button "button" at bounding box center [909, 210] width 29 height 23
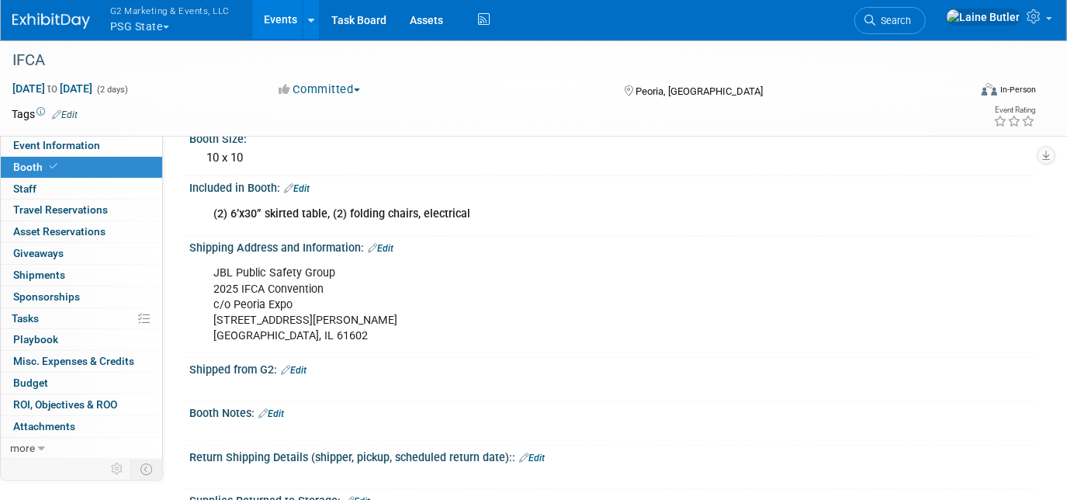
click at [62, 27] on img at bounding box center [51, 21] width 78 height 16
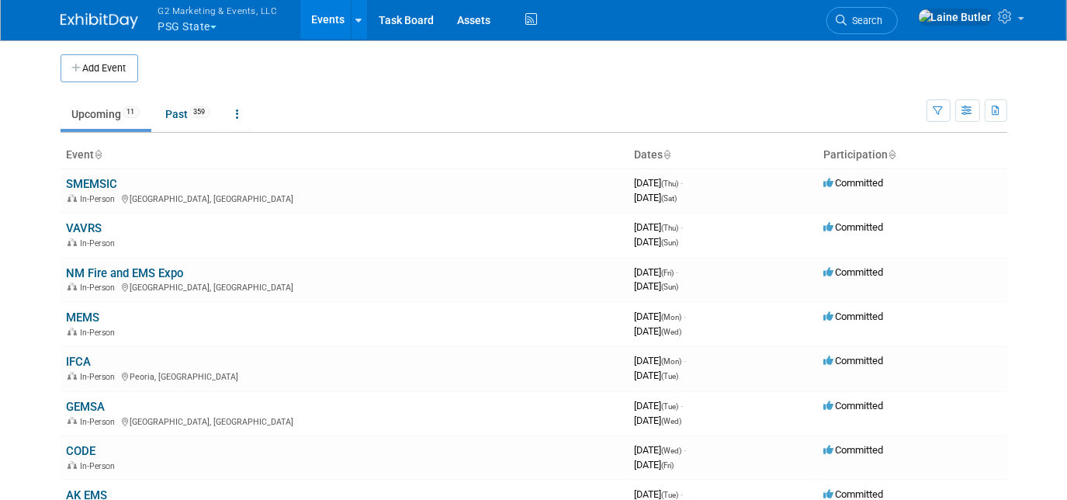
click at [190, 12] on span "G2 Marketing & Events, LLC" at bounding box center [218, 10] width 120 height 16
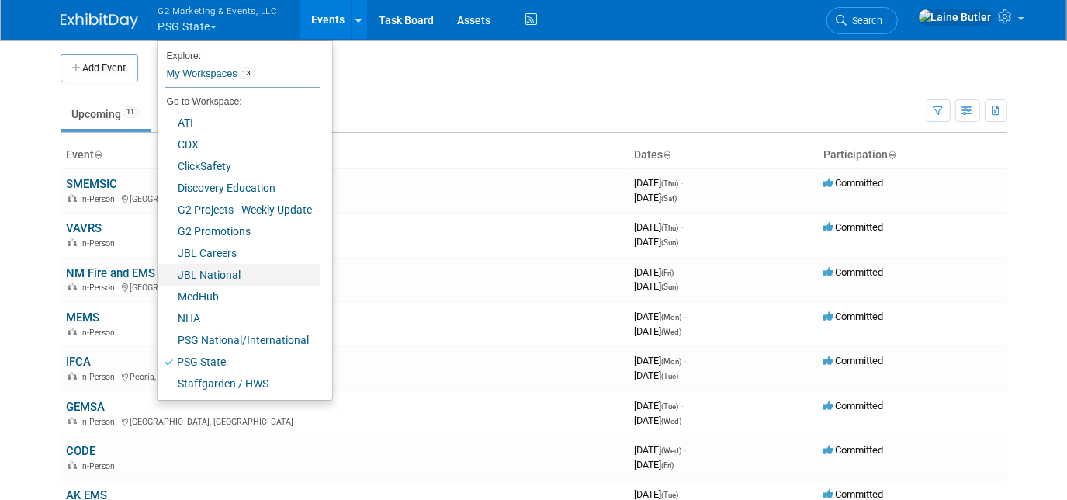
click at [237, 268] on link "JBL National" at bounding box center [239, 275] width 163 height 22
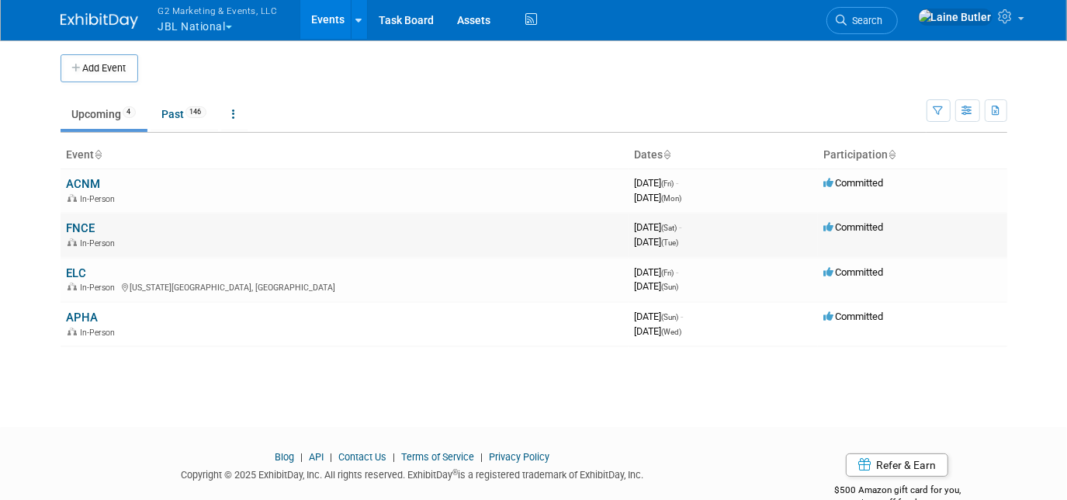
click at [76, 225] on link "FNCE" at bounding box center [81, 228] width 29 height 14
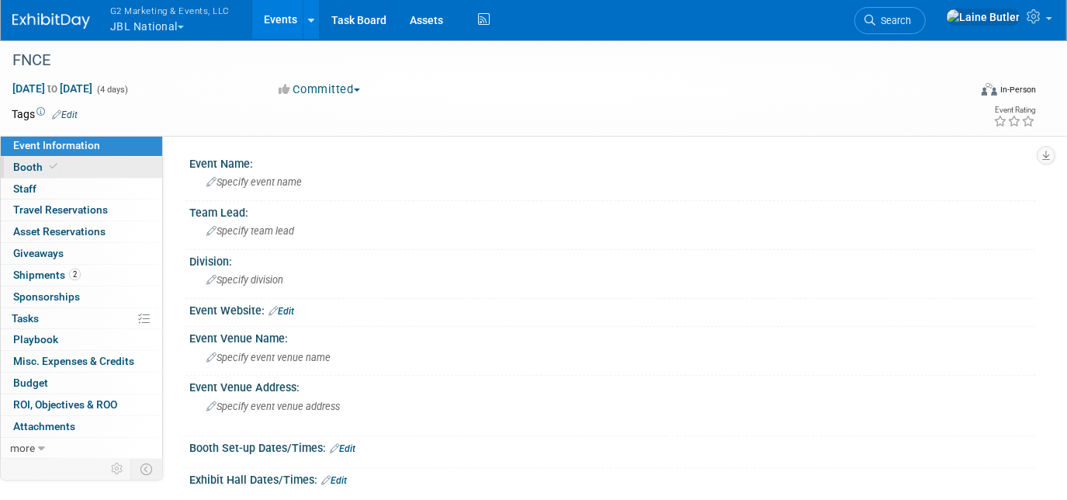
click at [38, 163] on span "Booth" at bounding box center [36, 167] width 47 height 12
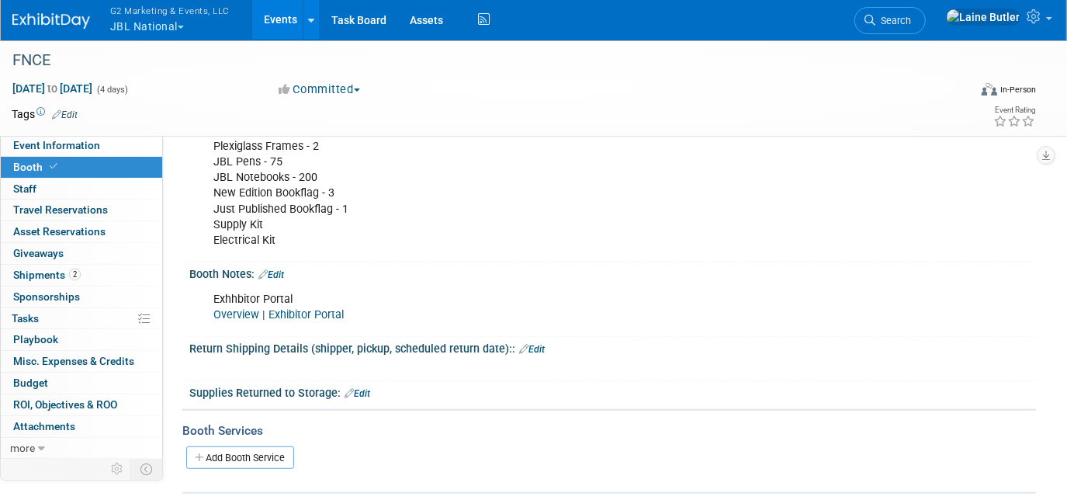
scroll to position [635, 0]
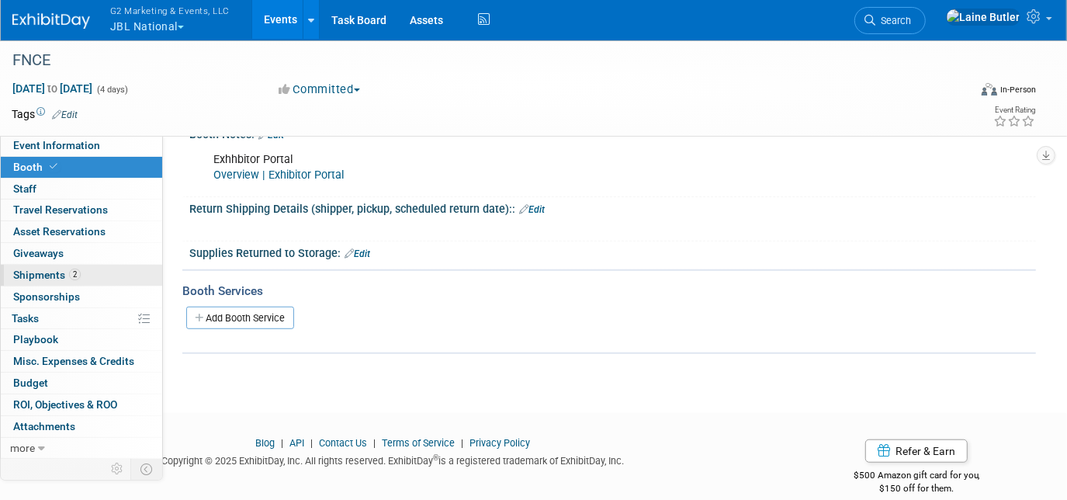
click at [45, 277] on span "Shipments 2" at bounding box center [47, 275] width 68 height 12
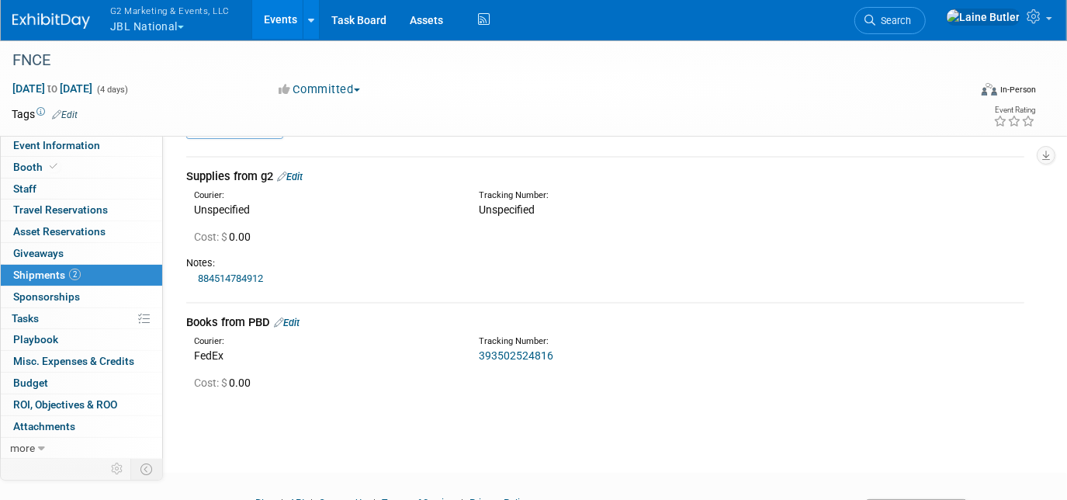
scroll to position [0, 0]
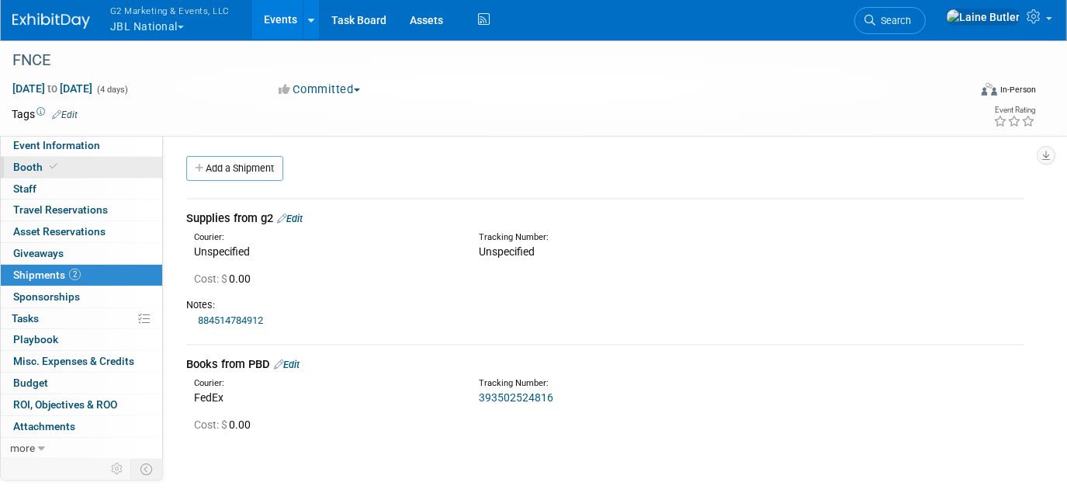
click at [97, 165] on link "Booth" at bounding box center [81, 167] width 161 height 21
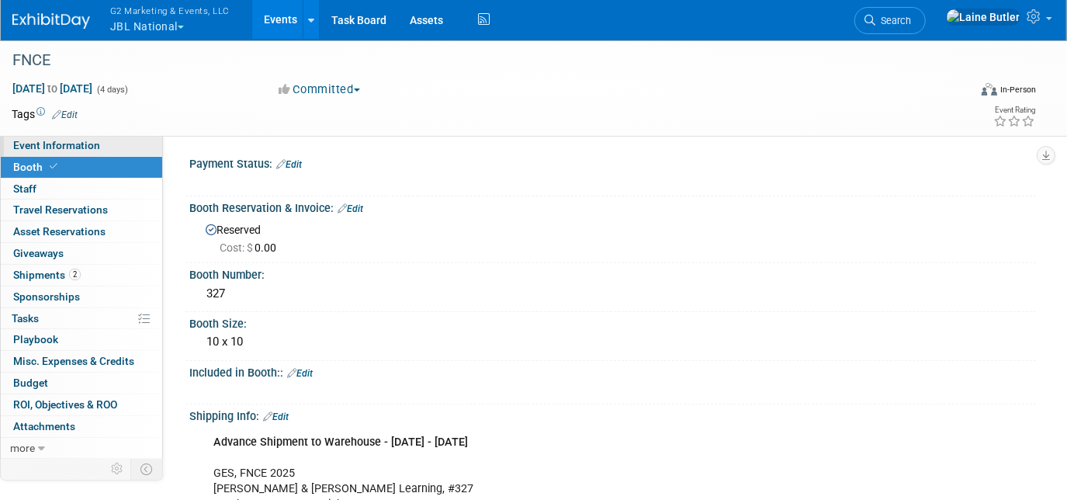
click at [65, 138] on link "Event Information" at bounding box center [81, 145] width 161 height 21
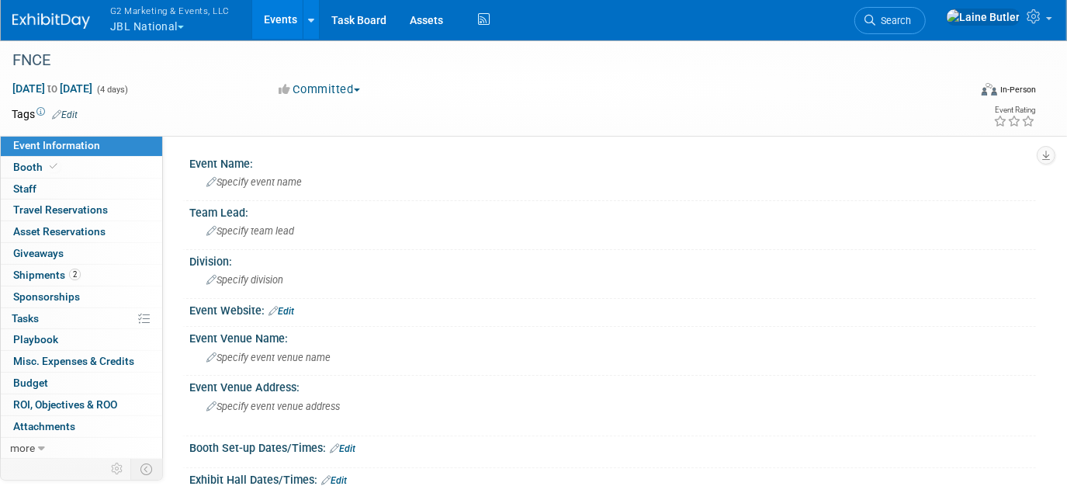
click at [140, 16] on span "G2 Marketing & Events, LLC" at bounding box center [170, 10] width 120 height 16
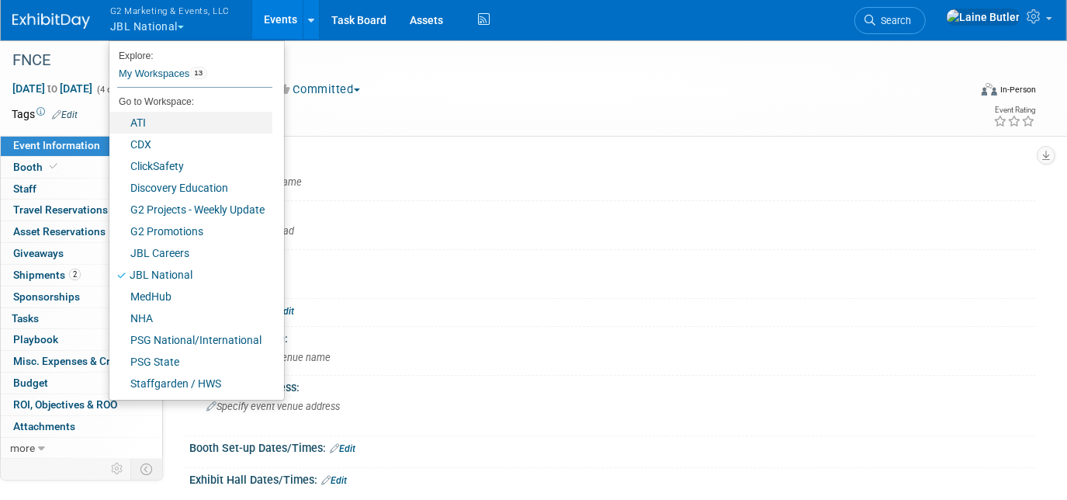
click at [188, 115] on link "ATI" at bounding box center [190, 123] width 163 height 22
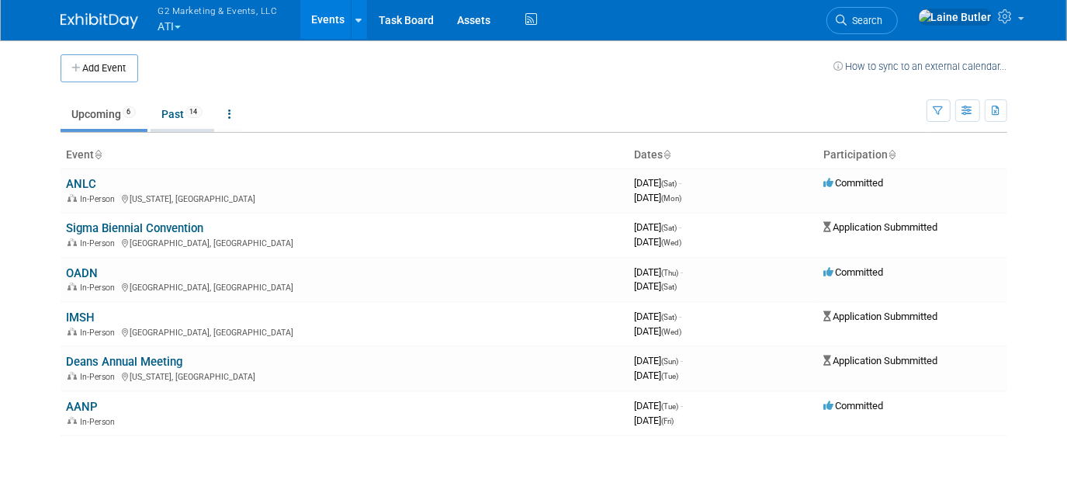
click at [164, 107] on link "Past 14" at bounding box center [183, 113] width 64 height 29
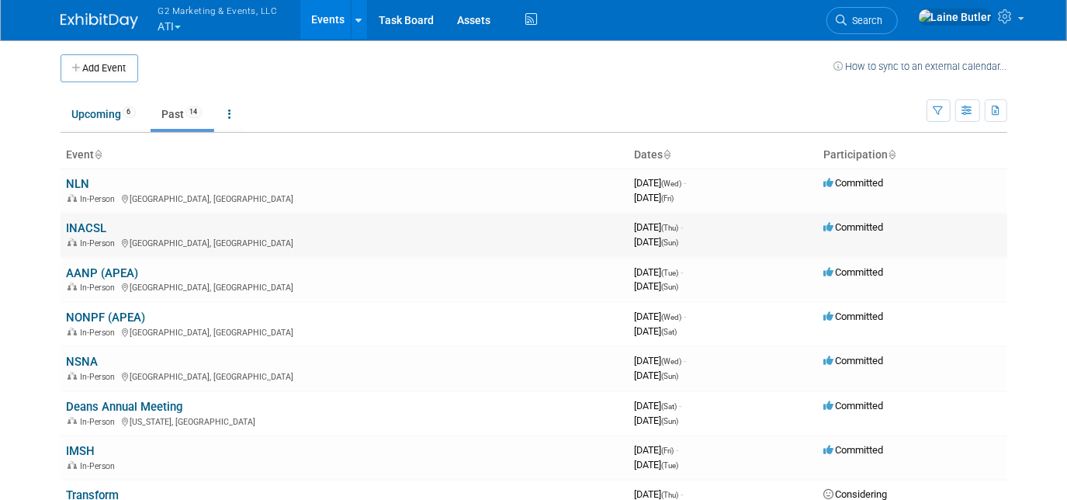
scroll to position [70, 0]
